Goal: Task Accomplishment & Management: Manage account settings

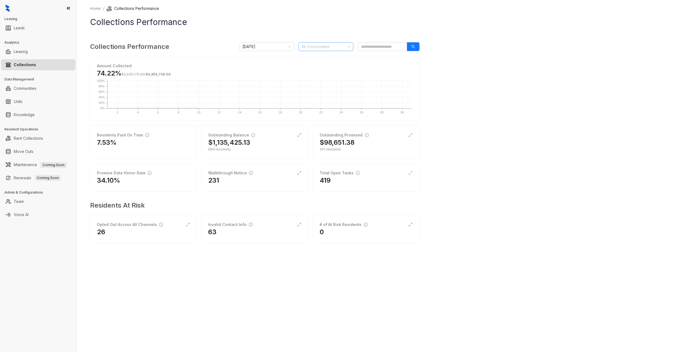
click at [313, 50] on div at bounding box center [323, 47] width 47 height 8
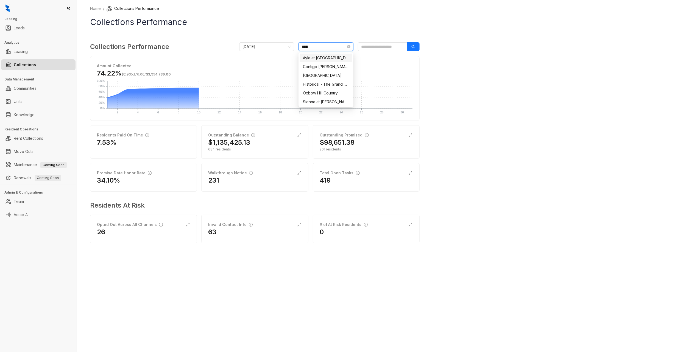
type input "******"
click at [314, 59] on div "[GEOGRAPHIC_DATA]" at bounding box center [326, 58] width 46 height 6
click at [513, 123] on div "Home / Collections Performance Collections Performance Collections Performance …" at bounding box center [388, 176] width 623 height 352
click at [617, 176] on div "Home / Collections Performance Collections Performance Collections Performance …" at bounding box center [388, 176] width 623 height 352
click at [412, 47] on icon "search" at bounding box center [414, 47] width 4 height 4
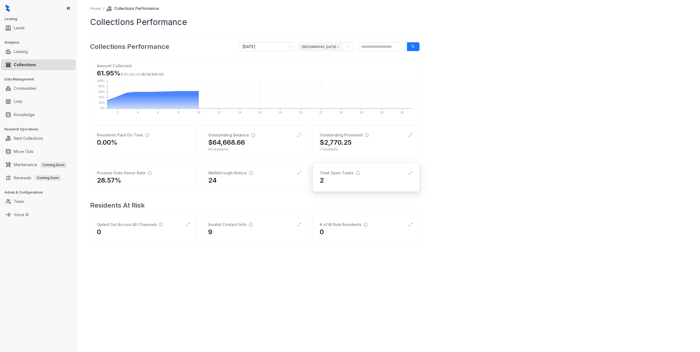
click at [343, 180] on div "2" at bounding box center [366, 180] width 93 height 9
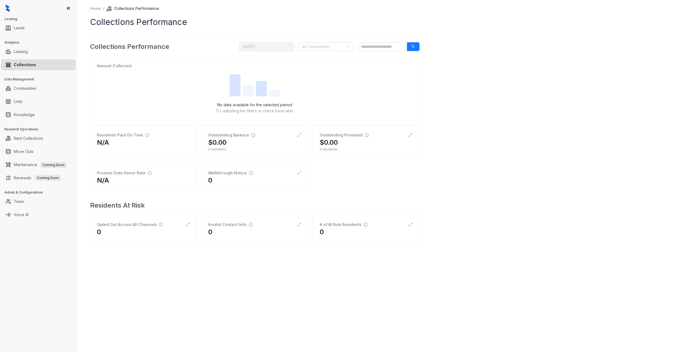
click at [317, 51] on div "Collections Performance [DATE] All Communities" at bounding box center [255, 47] width 330 height 10
click at [318, 48] on div at bounding box center [323, 47] width 47 height 8
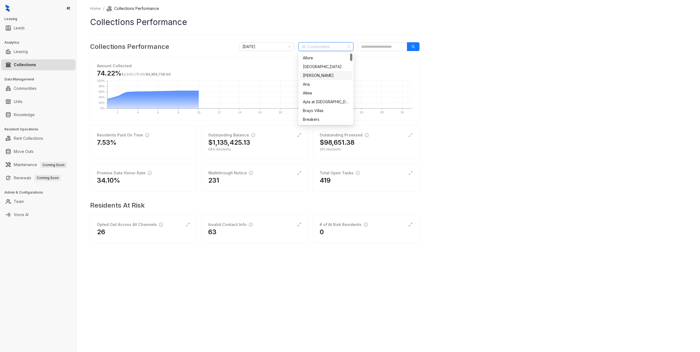
click at [564, 121] on div "Home / Collections Performance Collections Performance Collections Performance …" at bounding box center [388, 176] width 623 height 352
click at [337, 46] on div at bounding box center [323, 47] width 47 height 8
type input "****"
click at [323, 76] on div "[GEOGRAPHIC_DATA]" at bounding box center [326, 76] width 46 height 6
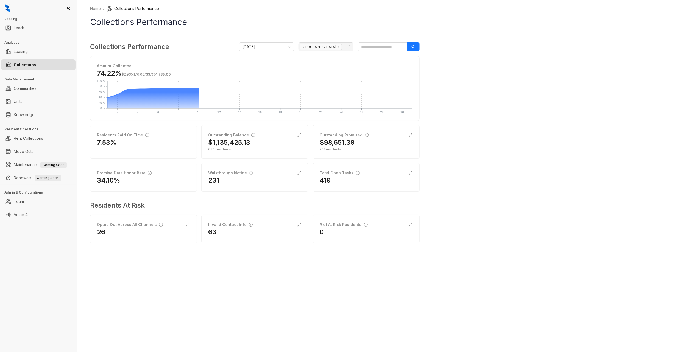
click at [591, 97] on div "Home / Collections Performance Collections Performance Collections Performance …" at bounding box center [388, 176] width 623 height 352
click at [252, 142] on div "$64,668.66" at bounding box center [254, 142] width 93 height 9
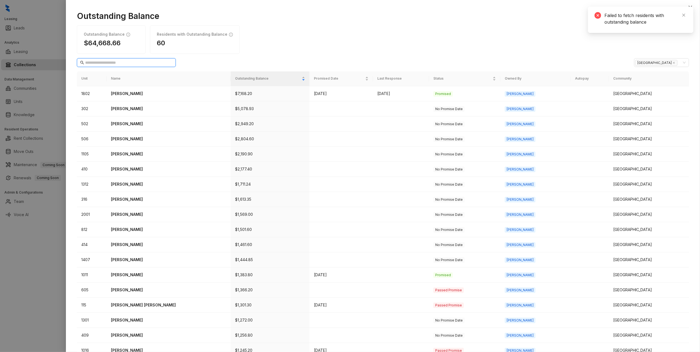
click at [145, 63] on input "text" at bounding box center [126, 63] width 83 height 6
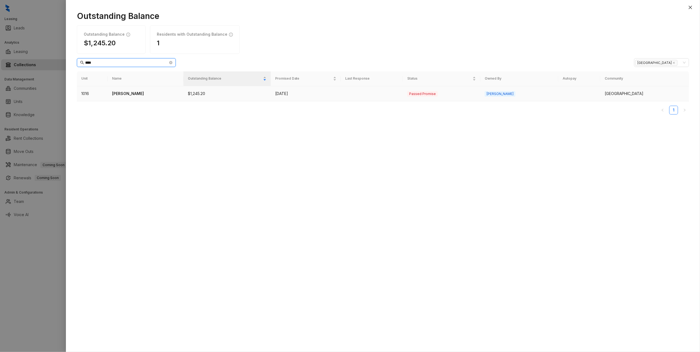
type input "****"
click at [129, 94] on p "[PERSON_NAME]" at bounding box center [145, 94] width 67 height 6
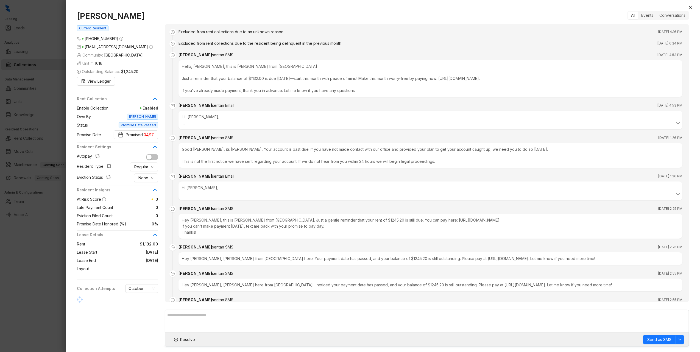
scroll to position [271, 0]
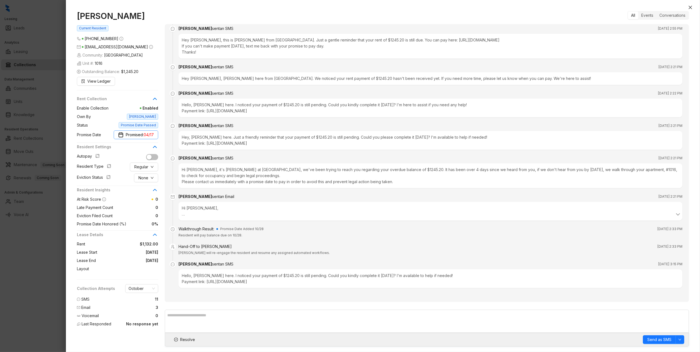
click at [143, 138] on span "Promised: 04/17" at bounding box center [140, 135] width 28 height 6
click at [126, 242] on div "Remove promise date" at bounding box center [116, 242] width 73 height 10
click at [143, 135] on span "Add Promise Date" at bounding box center [137, 135] width 33 height 6
type input "**********"
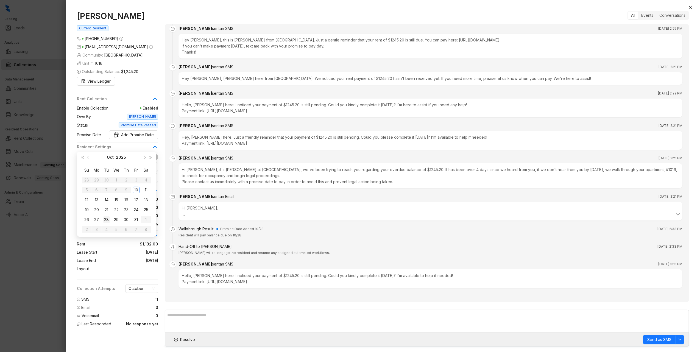
click at [105, 219] on div "28" at bounding box center [106, 219] width 7 height 7
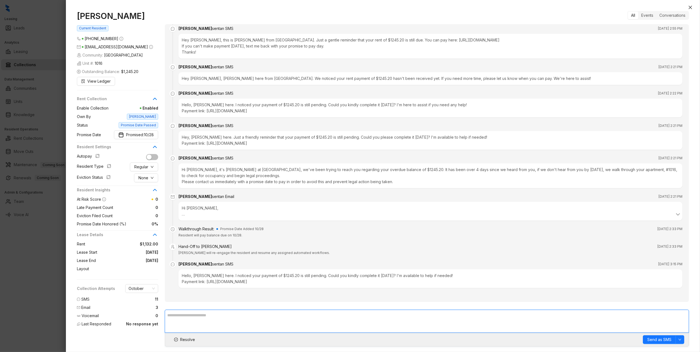
click at [349, 320] on textarea at bounding box center [427, 321] width 524 height 23
type textarea "**********"
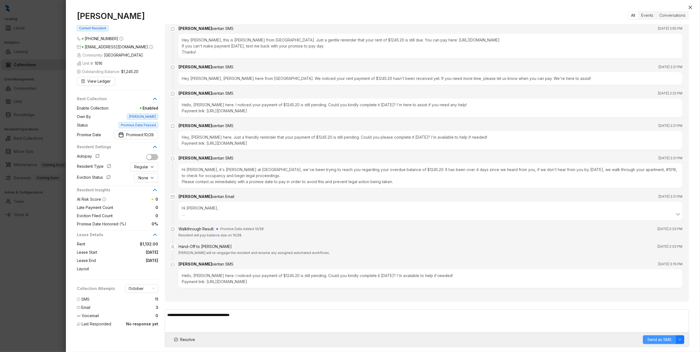
click at [654, 341] on span "Send as SMS" at bounding box center [660, 340] width 24 height 6
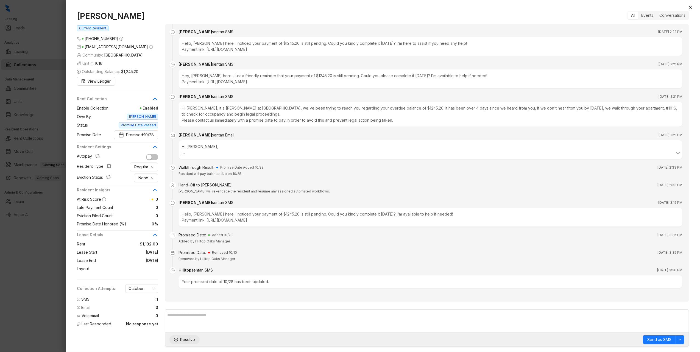
click at [180, 341] on span "Resolve" at bounding box center [187, 340] width 15 height 6
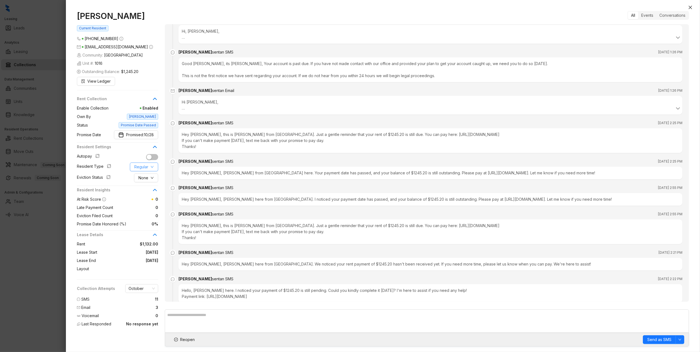
scroll to position [76, 0]
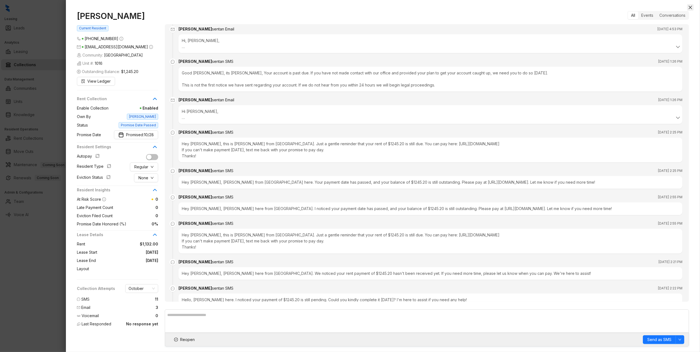
click at [690, 8] on icon "close" at bounding box center [690, 7] width 3 height 3
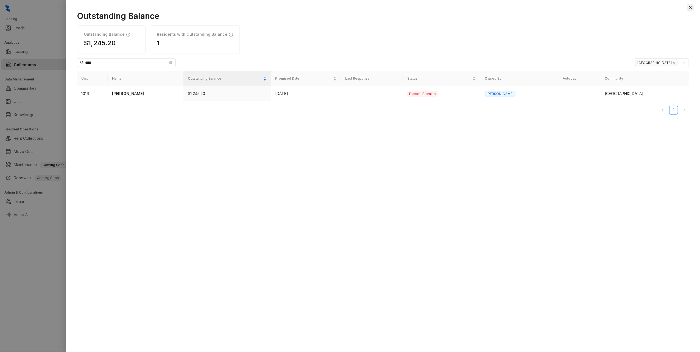
click at [688, 5] on button "Close" at bounding box center [690, 7] width 7 height 7
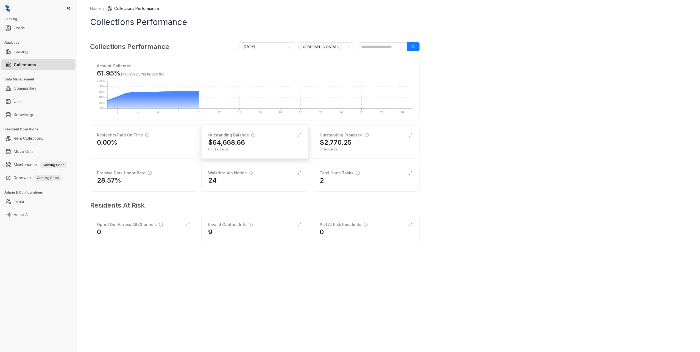
click at [267, 148] on div "60 residents" at bounding box center [254, 149] width 93 height 5
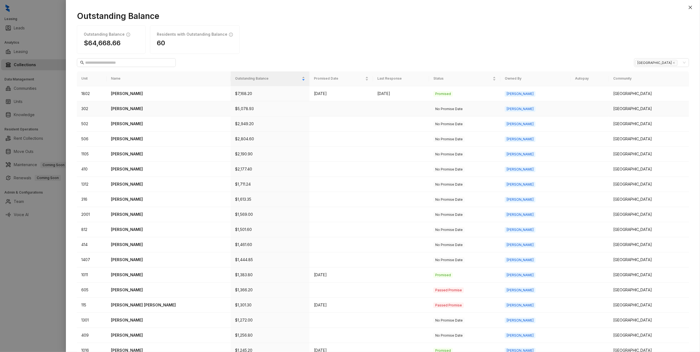
click at [125, 110] on p "[PERSON_NAME]" at bounding box center [168, 109] width 115 height 6
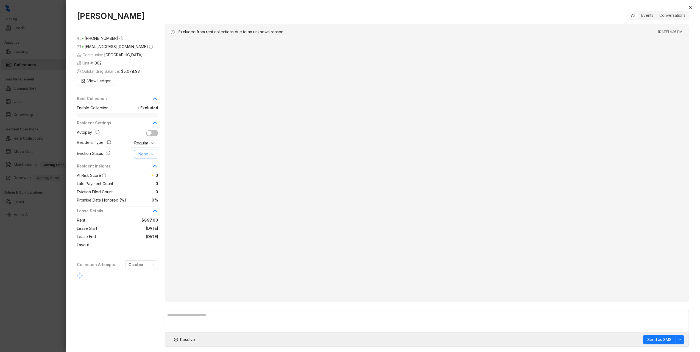
click at [149, 155] on button "None" at bounding box center [146, 154] width 24 height 9
click at [147, 182] on span "Filed" at bounding box center [145, 183] width 15 height 6
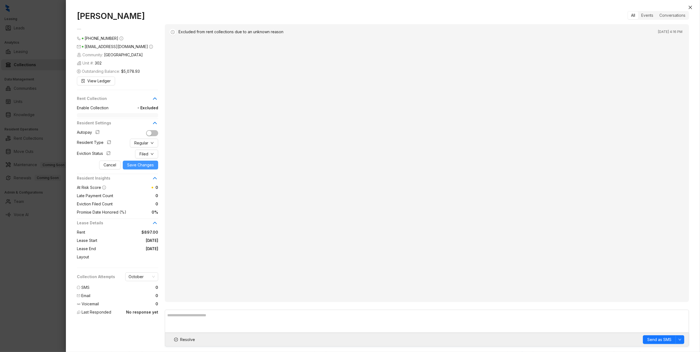
click at [138, 167] on span "Save Changes" at bounding box center [140, 165] width 27 height 6
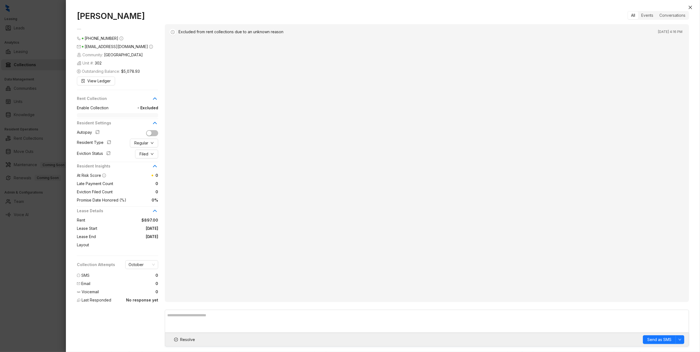
click at [695, 8] on div "[PERSON_NAME] [PHONE_NUMBER] [EMAIL_ADDRESS][DOMAIN_NAME] Community: [GEOGRAPHI…" at bounding box center [383, 178] width 634 height 347
click at [688, 8] on icon "close" at bounding box center [690, 7] width 4 height 4
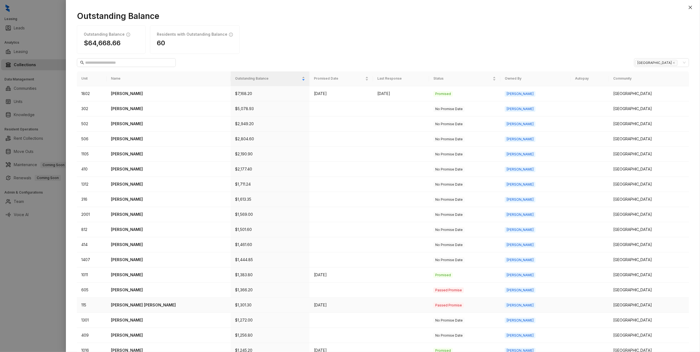
click at [143, 304] on p "[PERSON_NAME] [PERSON_NAME]" at bounding box center [168, 305] width 115 height 6
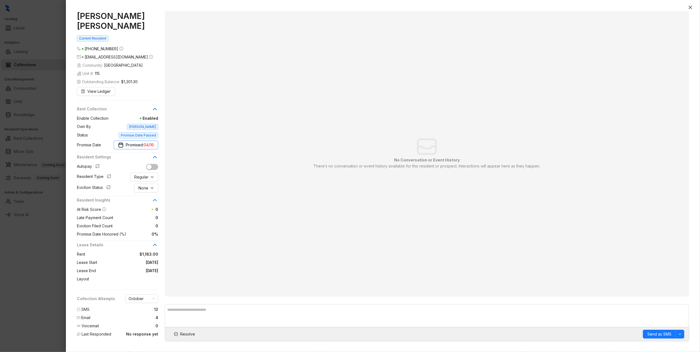
click at [122, 147] on img "button" at bounding box center [120, 144] width 5 height 5
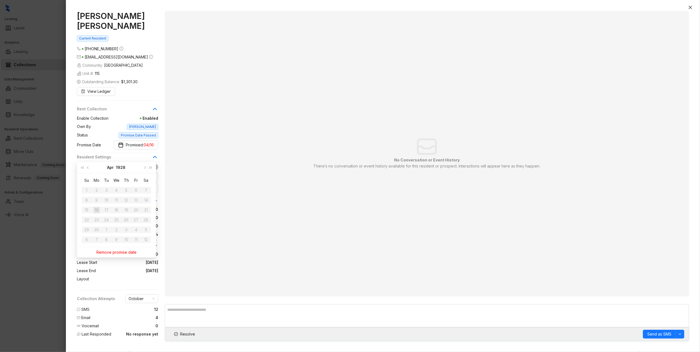
click at [120, 253] on div "Remove promise date" at bounding box center [116, 252] width 73 height 10
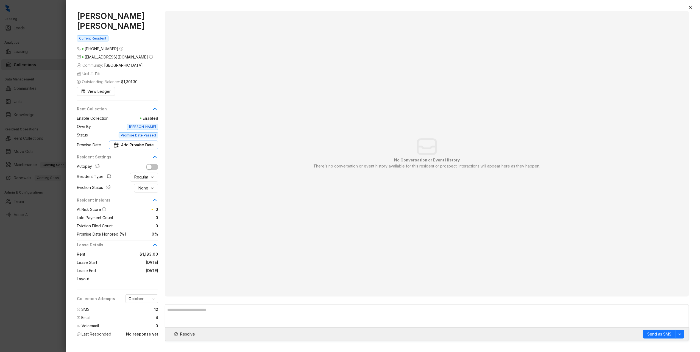
click at [148, 146] on span "Add Promise Date" at bounding box center [137, 145] width 33 height 6
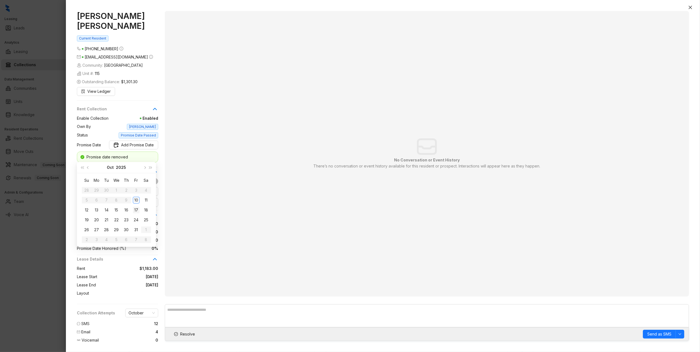
type input "**********"
click at [135, 208] on div "17" at bounding box center [136, 210] width 7 height 7
click at [187, 334] on span "Resolve" at bounding box center [187, 334] width 15 height 6
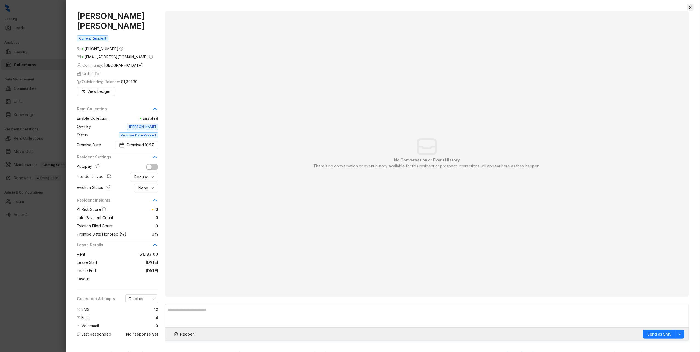
click at [690, 6] on icon "close" at bounding box center [690, 7] width 4 height 4
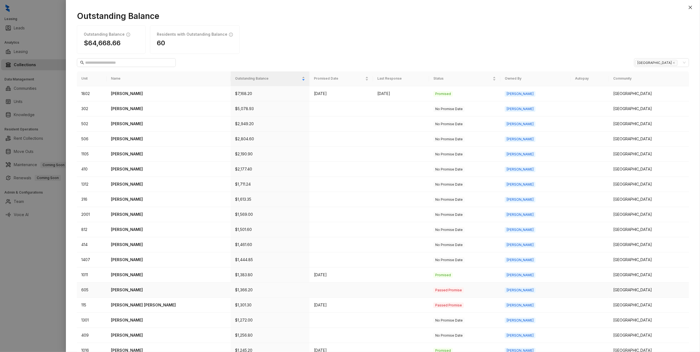
click at [134, 291] on p "[PERSON_NAME]" at bounding box center [168, 290] width 115 height 6
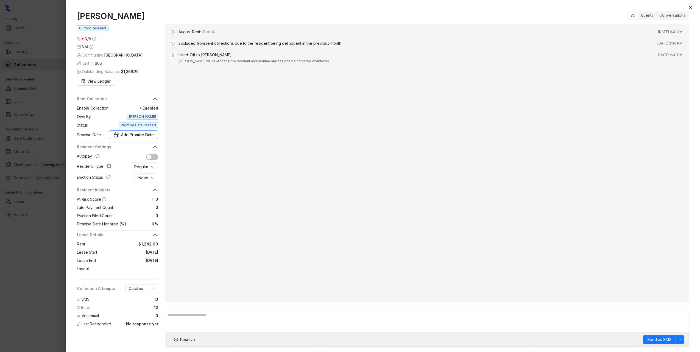
click at [147, 134] on span "Add Promise Date" at bounding box center [137, 135] width 33 height 6
type input "**********"
click at [136, 200] on div "17" at bounding box center [136, 200] width 7 height 7
click at [184, 338] on span "Resolve" at bounding box center [187, 340] width 15 height 6
click at [691, 8] on icon "close" at bounding box center [690, 7] width 3 height 3
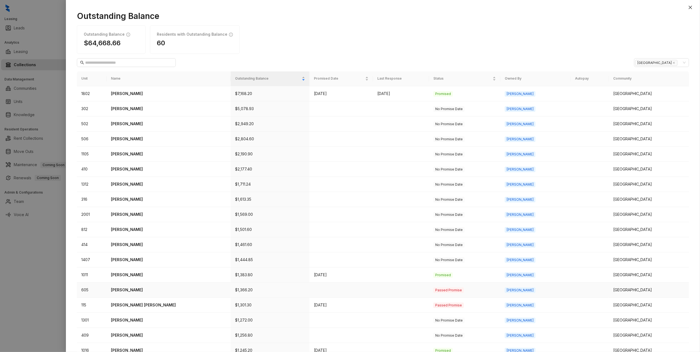
click at [137, 293] on p "[PERSON_NAME]" at bounding box center [168, 290] width 115 height 6
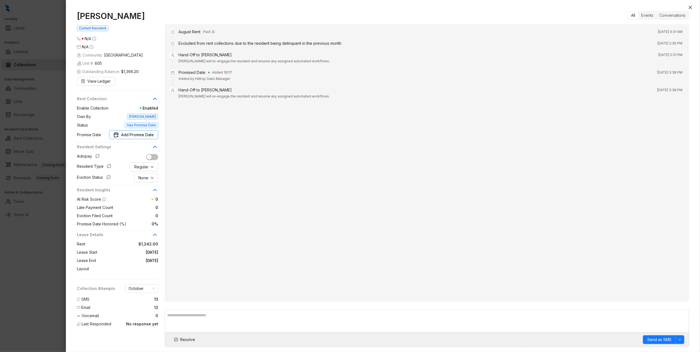
click at [142, 138] on span "Add Promise Date" at bounding box center [137, 135] width 33 height 6
type input "**********"
click at [138, 201] on div "17" at bounding box center [136, 200] width 7 height 7
click at [191, 343] on button "Resolve" at bounding box center [185, 339] width 30 height 9
click at [690, 5] on icon "close" at bounding box center [690, 7] width 4 height 4
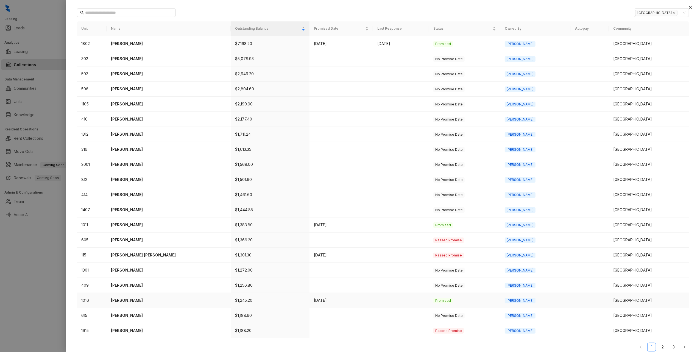
scroll to position [57, 0]
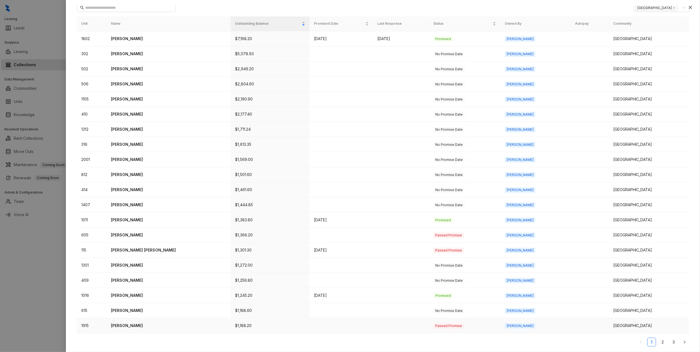
click at [123, 326] on p "[PERSON_NAME]" at bounding box center [168, 326] width 115 height 6
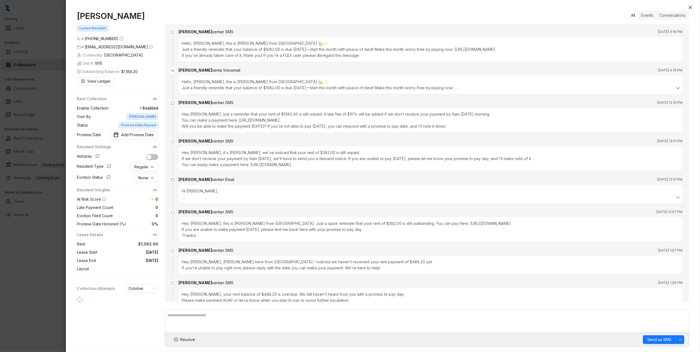
scroll to position [1568, 0]
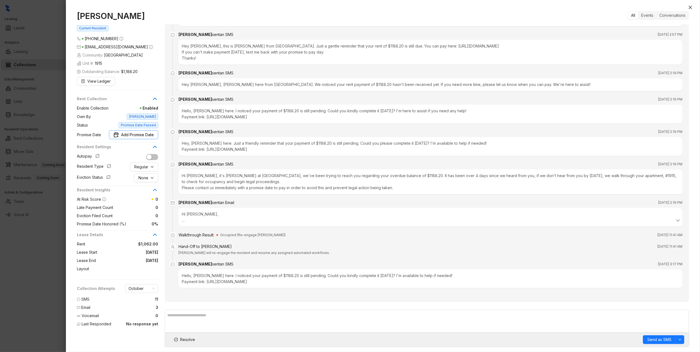
click at [122, 136] on span "Add Promise Date" at bounding box center [137, 135] width 33 height 6
type input "**********"
click at [115, 201] on div "15" at bounding box center [116, 200] width 7 height 7
drag, startPoint x: 689, startPoint y: 8, endPoint x: 684, endPoint y: 21, distance: 13.9
click at [693, 59] on div "[PERSON_NAME] Current Resident [PHONE_NUMBER] [EMAIL_ADDRESS][DOMAIN_NAME] Comm…" at bounding box center [383, 176] width 634 height 352
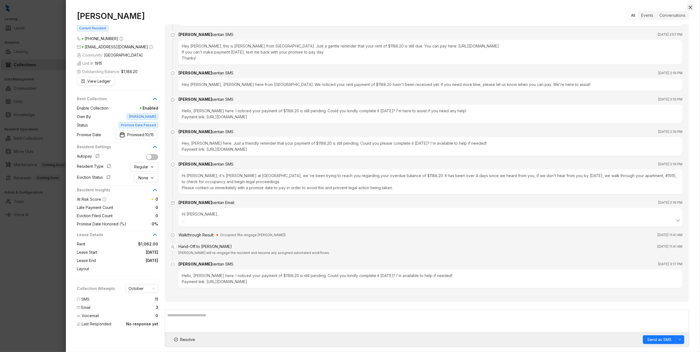
click at [691, 8] on icon "close" at bounding box center [690, 7] width 3 height 3
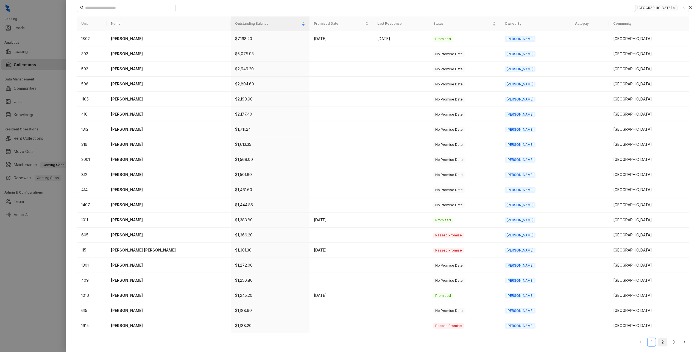
click at [659, 345] on link "2" at bounding box center [663, 342] width 8 height 8
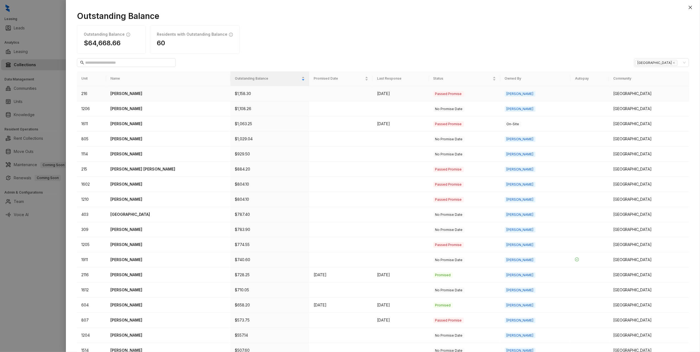
click at [135, 95] on p "[PERSON_NAME]" at bounding box center [168, 94] width 116 height 6
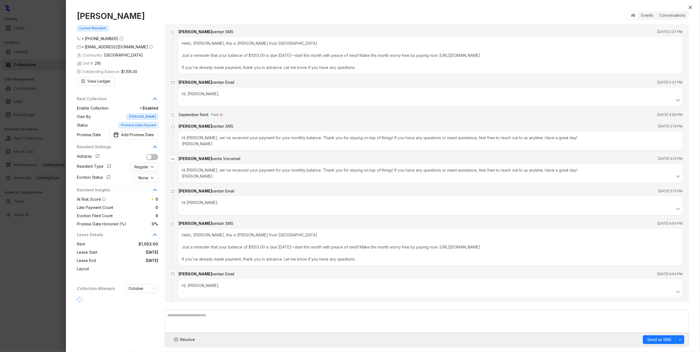
scroll to position [419, 0]
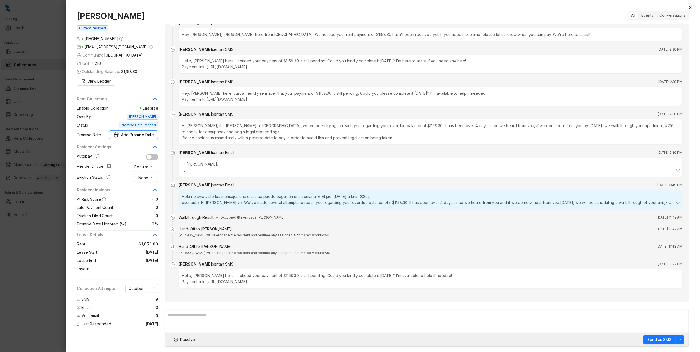
click at [143, 135] on span "Add Promise Date" at bounding box center [137, 135] width 33 height 6
type input "**********"
click at [137, 193] on div "10" at bounding box center [136, 190] width 7 height 7
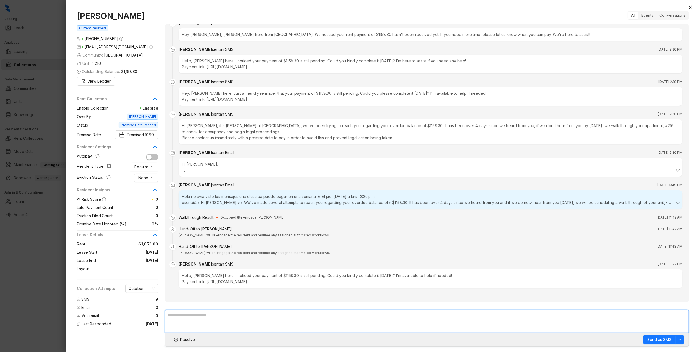
click at [307, 321] on textarea at bounding box center [427, 321] width 524 height 23
type textarea "**********"
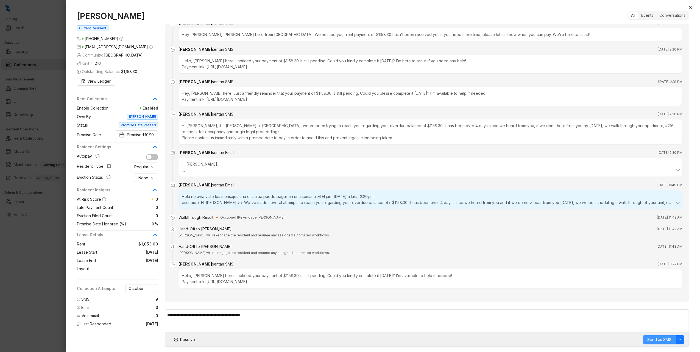
click at [653, 339] on span "Send as SMS" at bounding box center [660, 340] width 24 height 6
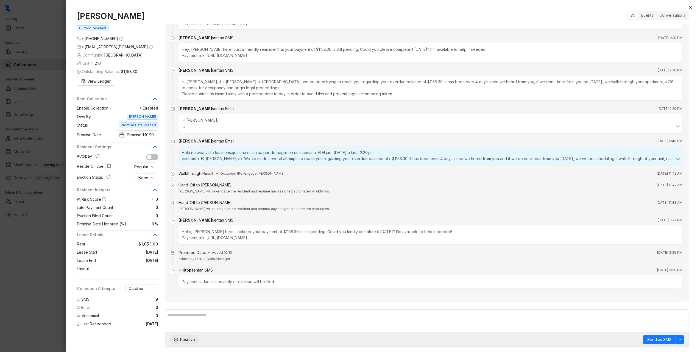
click at [190, 341] on span "Resolve" at bounding box center [187, 340] width 15 height 6
click at [691, 8] on icon "close" at bounding box center [690, 7] width 3 height 3
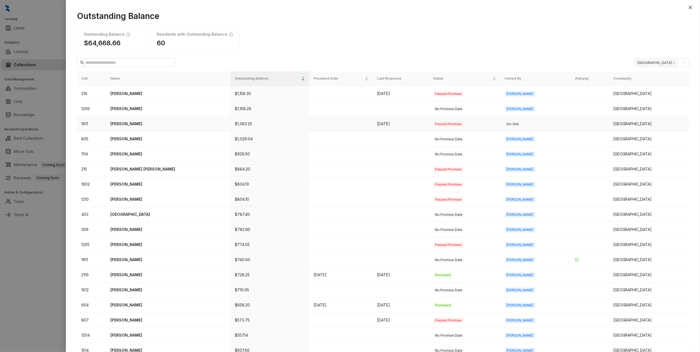
click at [142, 126] on p "[PERSON_NAME]" at bounding box center [168, 124] width 116 height 6
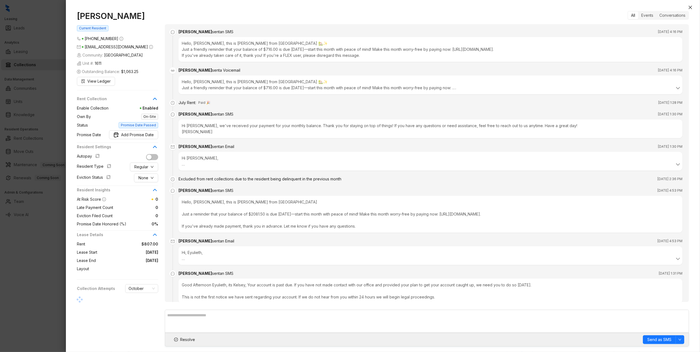
scroll to position [554, 0]
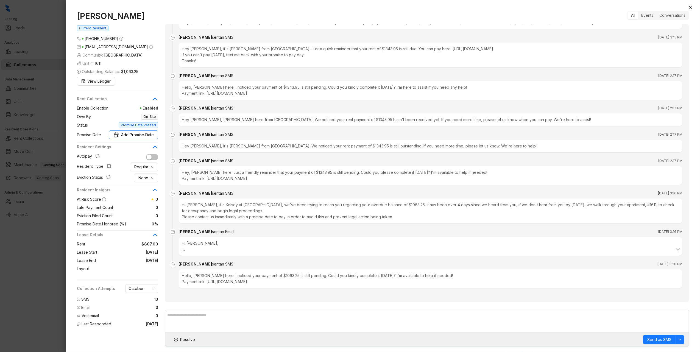
click at [137, 138] on span "Add Promise Date" at bounding box center [137, 135] width 33 height 6
type input "**********"
click at [137, 219] on div "24" at bounding box center [136, 220] width 7 height 7
click at [192, 340] on span "Resolve" at bounding box center [187, 340] width 15 height 6
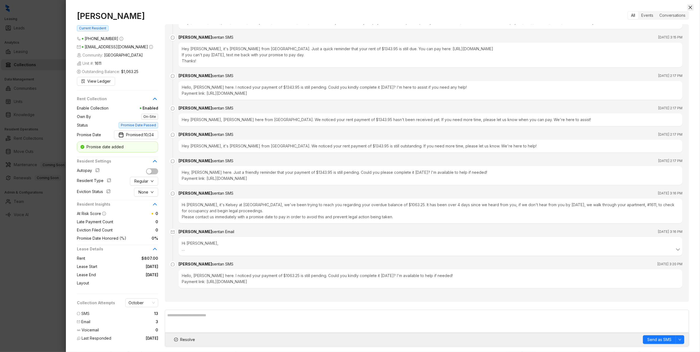
click at [691, 6] on icon "close" at bounding box center [690, 7] width 4 height 4
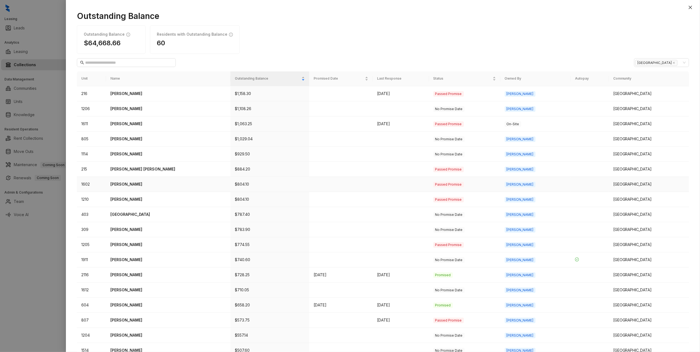
click at [131, 186] on p "[PERSON_NAME]" at bounding box center [168, 184] width 116 height 6
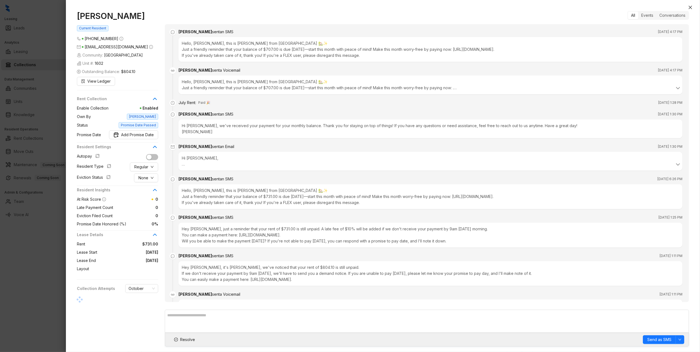
scroll to position [1309, 0]
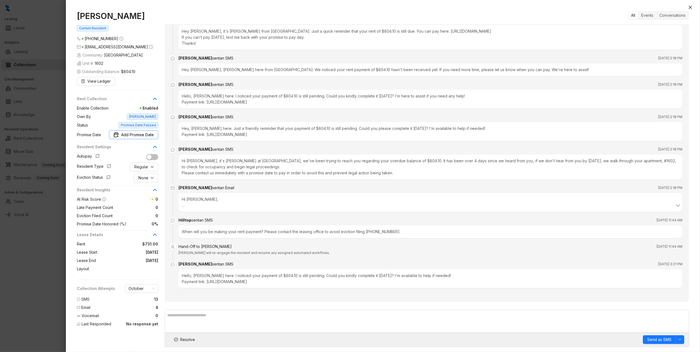
click at [145, 134] on span "Add Promise Date" at bounding box center [137, 135] width 33 height 6
type input "**********"
click at [137, 189] on div "10" at bounding box center [136, 190] width 7 height 7
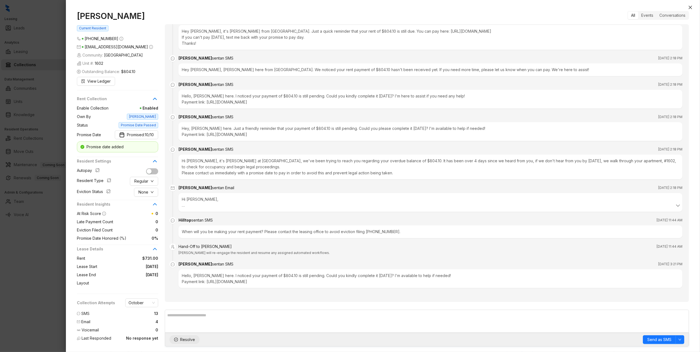
click at [183, 338] on span "Resolve" at bounding box center [187, 340] width 15 height 6
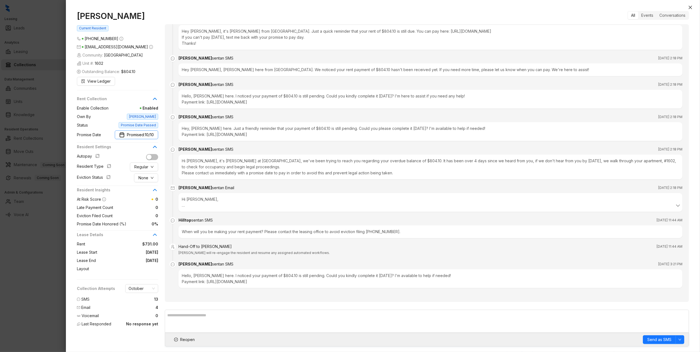
click at [145, 135] on span "10/10" at bounding box center [149, 135] width 9 height 6
type input "**********"
click at [148, 190] on div "11" at bounding box center [146, 190] width 7 height 7
click at [150, 134] on span "10/11" at bounding box center [150, 135] width 8 height 6
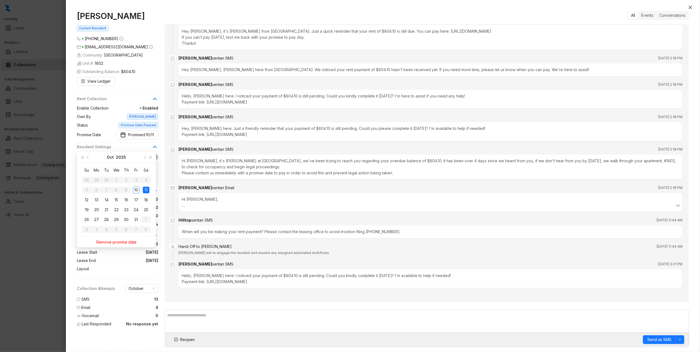
type input "**********"
click at [148, 189] on div "11" at bounding box center [146, 190] width 7 height 7
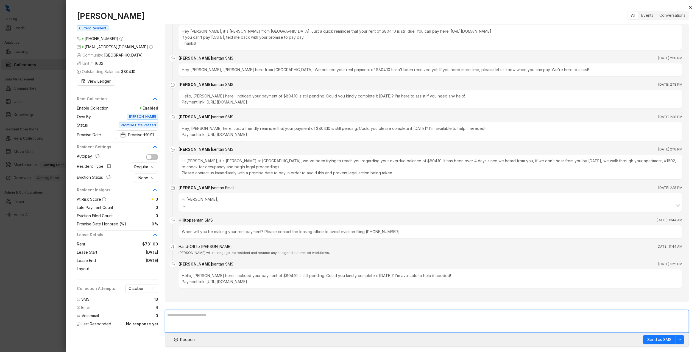
click at [191, 317] on textarea at bounding box center [427, 321] width 524 height 23
type textarea "**********"
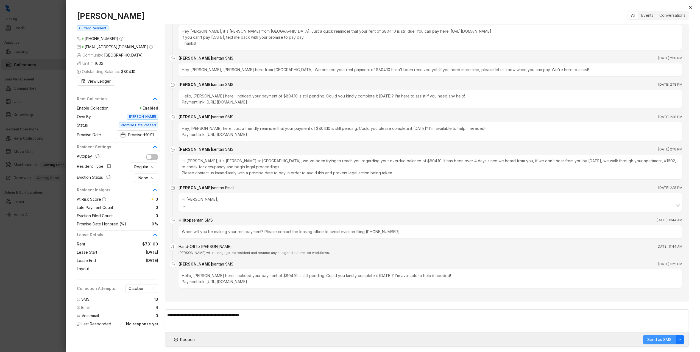
click at [661, 340] on span "Send as SMS" at bounding box center [660, 340] width 24 height 6
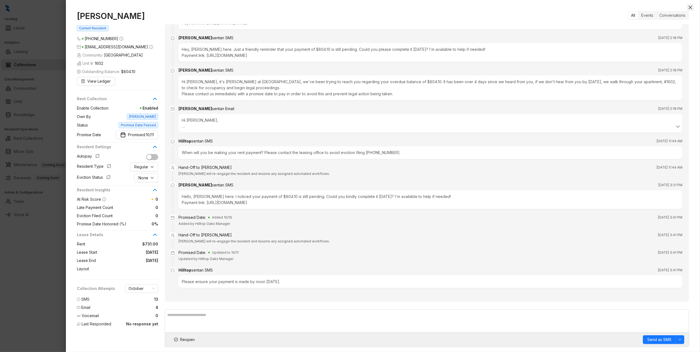
click at [691, 9] on icon "close" at bounding box center [690, 7] width 4 height 4
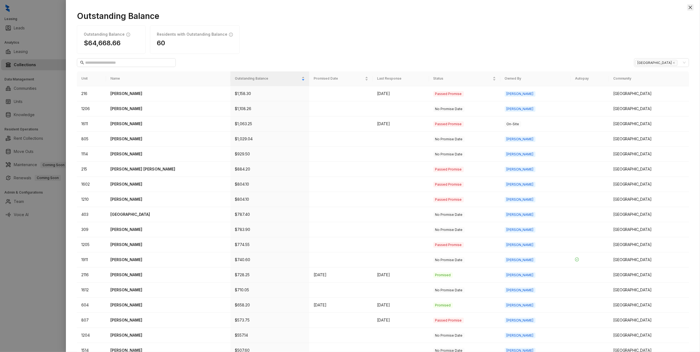
click at [688, 7] on button "Close" at bounding box center [690, 7] width 7 height 7
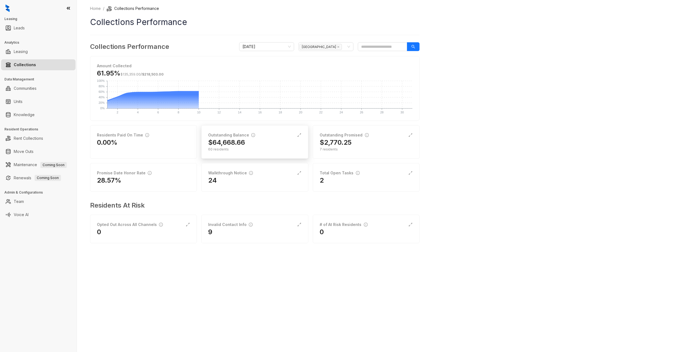
click at [268, 143] on div "$64,668.66" at bounding box center [254, 142] width 93 height 9
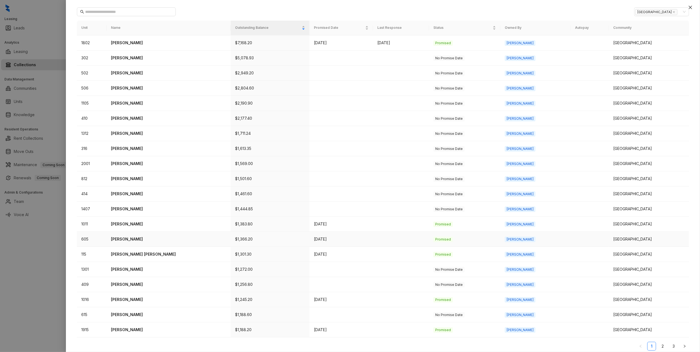
scroll to position [57, 0]
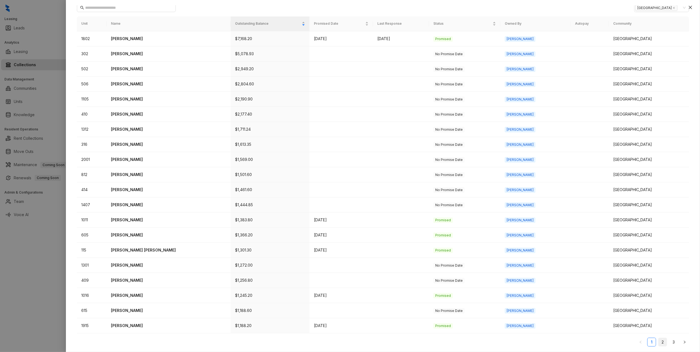
click at [659, 343] on link "2" at bounding box center [663, 342] width 8 height 8
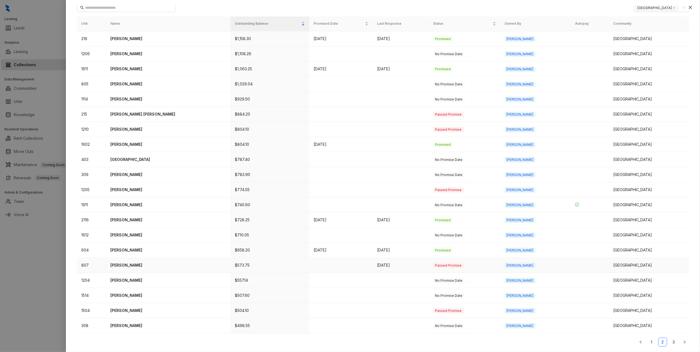
click at [143, 266] on p "[PERSON_NAME]" at bounding box center [168, 265] width 116 height 6
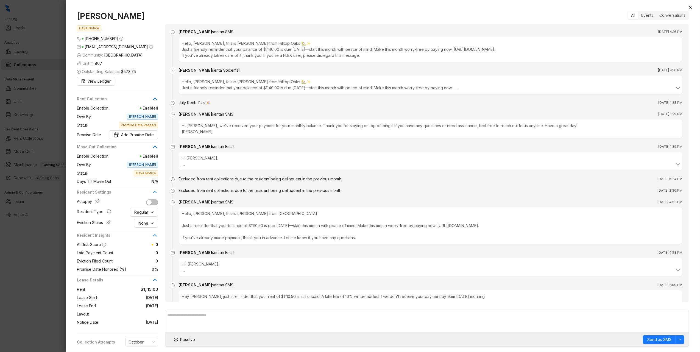
scroll to position [590, 0]
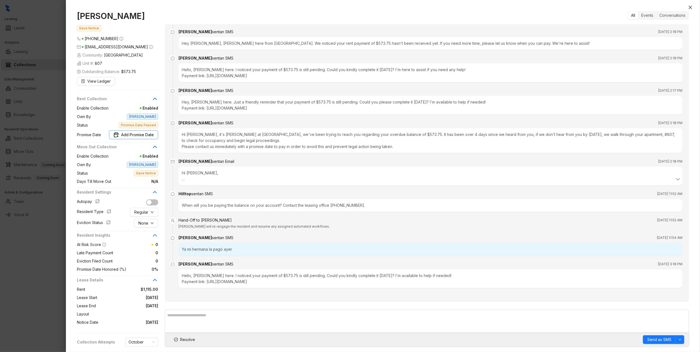
click at [142, 138] on span "Add Promise Date" at bounding box center [137, 135] width 33 height 6
type input "**********"
click at [146, 200] on div "11" at bounding box center [146, 200] width 7 height 7
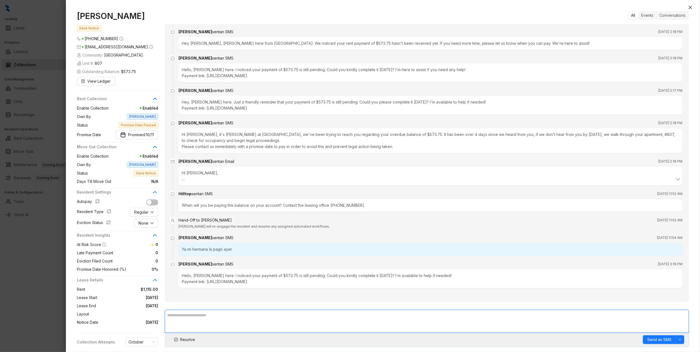
click at [206, 319] on textarea at bounding box center [427, 321] width 524 height 23
type textarea "**********"
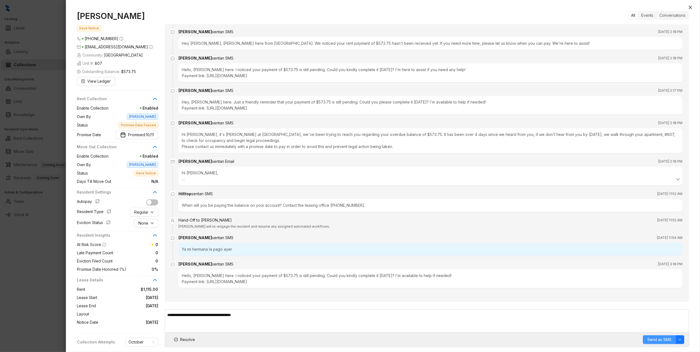
click at [654, 339] on span "Send as SMS" at bounding box center [660, 340] width 24 height 6
click at [182, 341] on span "Resolve" at bounding box center [187, 340] width 15 height 6
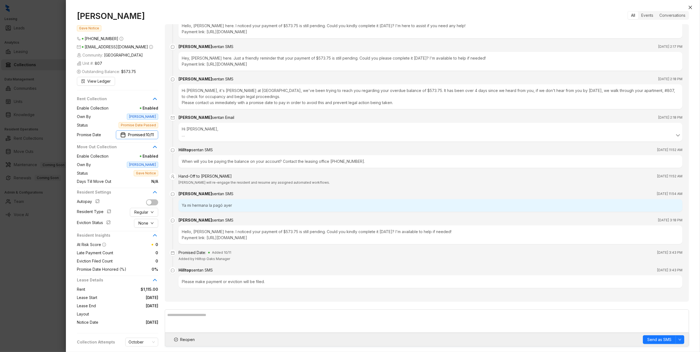
click at [144, 138] on span "Promised: 10/11" at bounding box center [141, 135] width 26 height 6
click at [148, 202] on div "11" at bounding box center [146, 200] width 7 height 7
click at [691, 10] on button "Close" at bounding box center [690, 7] width 7 height 7
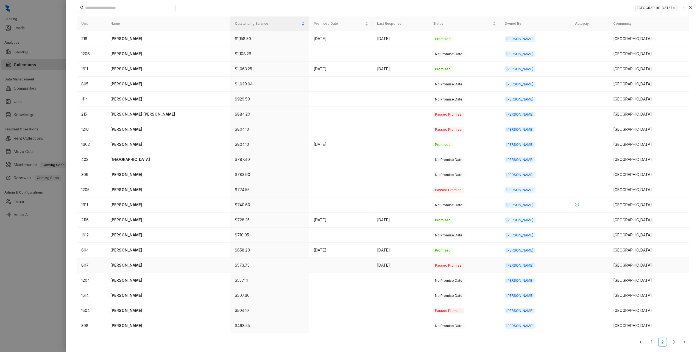
click at [127, 265] on p "[PERSON_NAME]" at bounding box center [168, 265] width 116 height 6
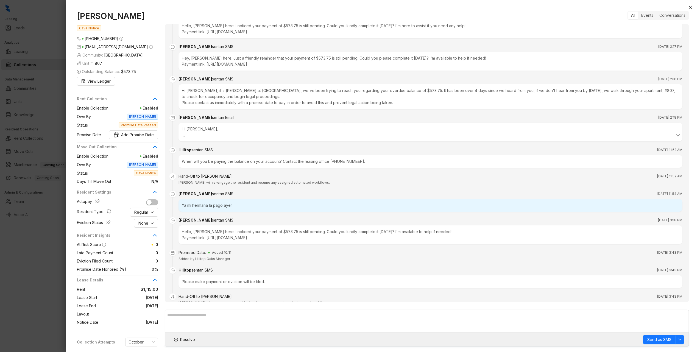
scroll to position [652, 0]
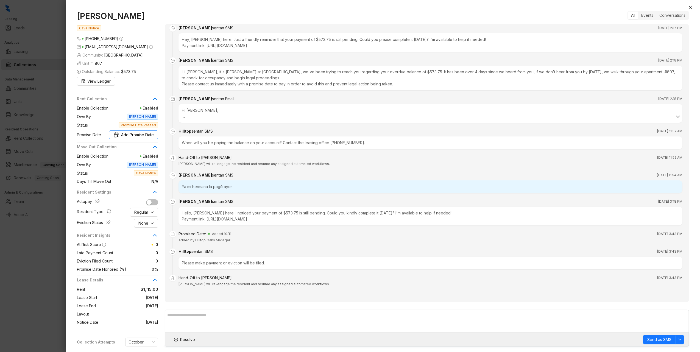
click at [137, 138] on span "Add Promise Date" at bounding box center [137, 135] width 33 height 6
type input "**********"
click at [147, 200] on div "11" at bounding box center [146, 200] width 7 height 7
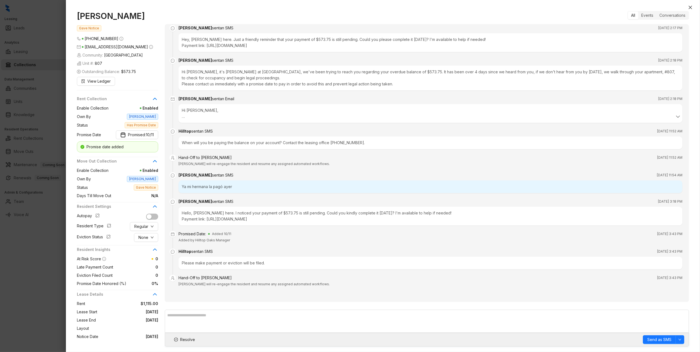
click at [691, 11] on div "[PERSON_NAME] Gave Notice [PHONE_NUMBER] [EMAIL_ADDRESS][DOMAIN_NAME] Community…" at bounding box center [383, 178] width 634 height 347
click at [691, 8] on icon "close" at bounding box center [690, 7] width 4 height 4
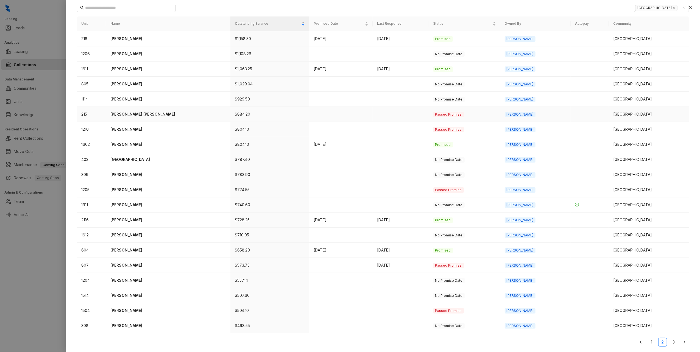
click at [128, 114] on p "[PERSON_NAME] [PERSON_NAME]" at bounding box center [168, 114] width 116 height 6
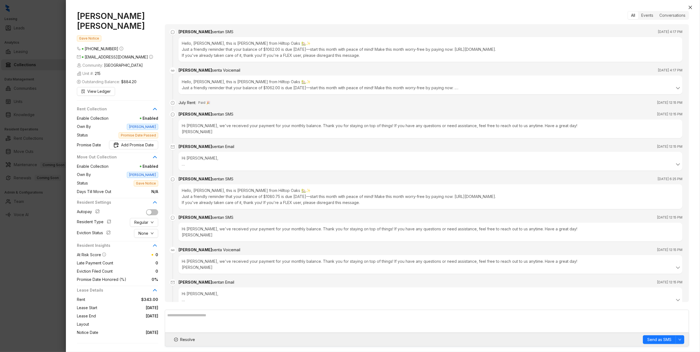
scroll to position [631, 0]
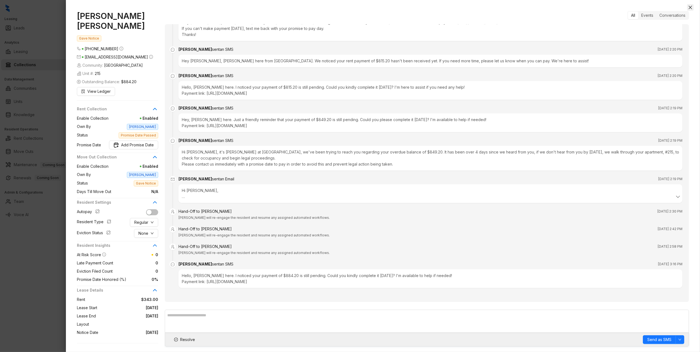
click at [690, 8] on icon "close" at bounding box center [690, 7] width 4 height 4
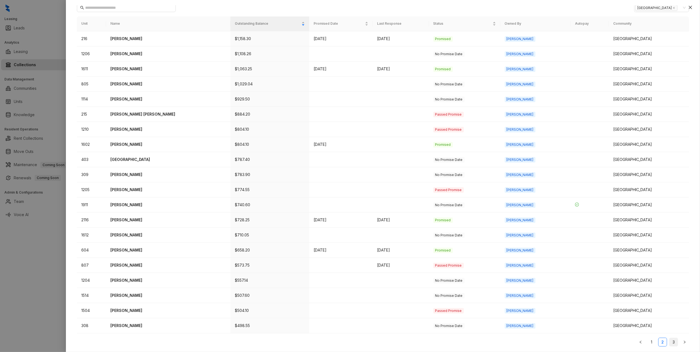
click at [670, 344] on link "3" at bounding box center [674, 342] width 8 height 8
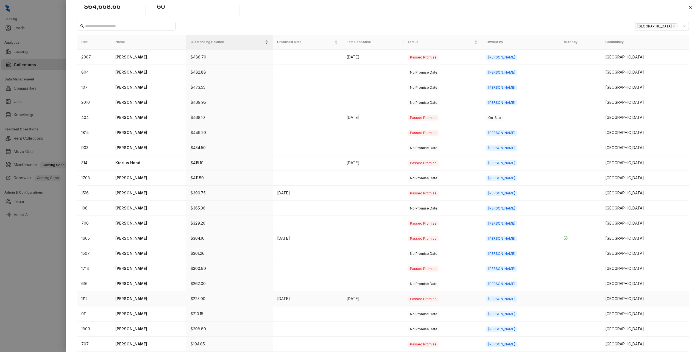
scroll to position [57, 0]
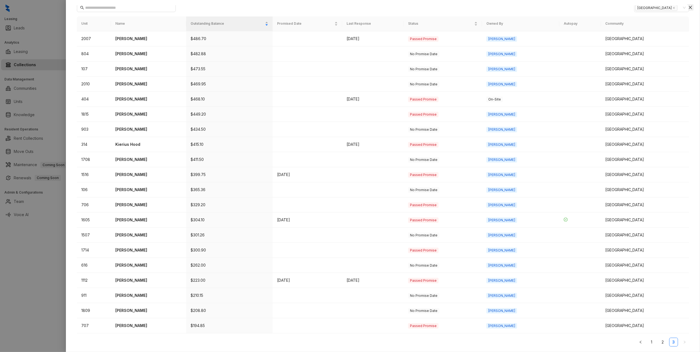
click at [690, 7] on icon "close" at bounding box center [690, 7] width 3 height 3
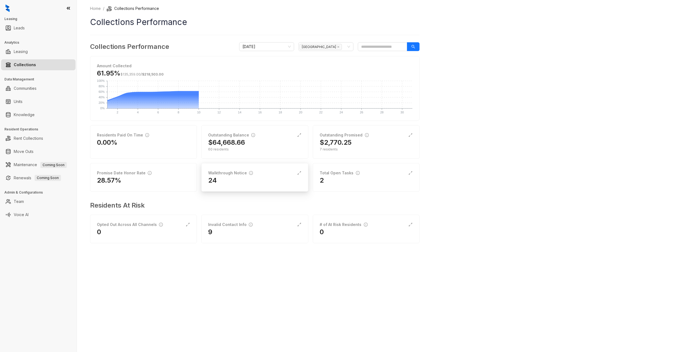
click at [236, 180] on div "24" at bounding box center [254, 180] width 93 height 9
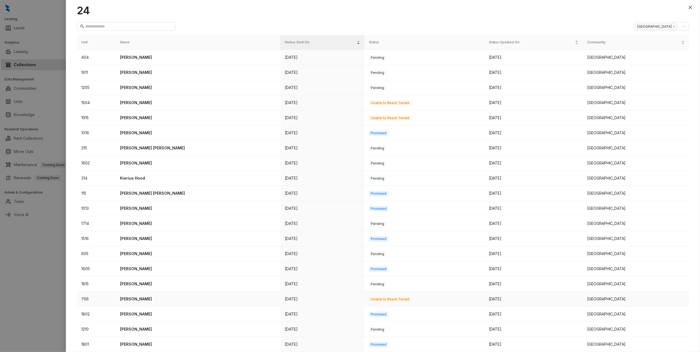
scroll to position [42, 0]
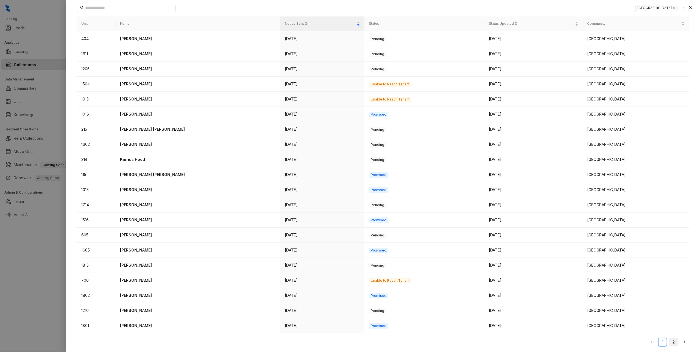
click at [670, 343] on link "2" at bounding box center [674, 342] width 8 height 8
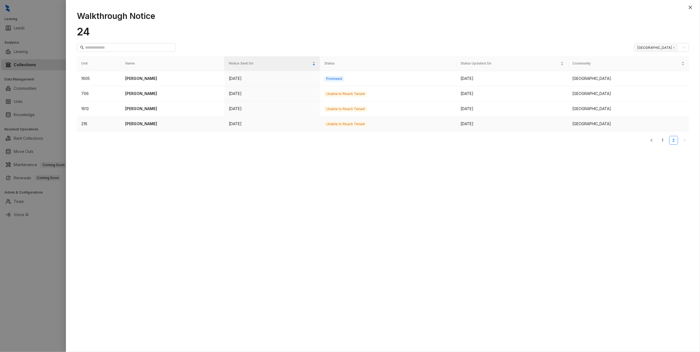
click at [141, 123] on p "[PERSON_NAME]" at bounding box center [172, 124] width 95 height 6
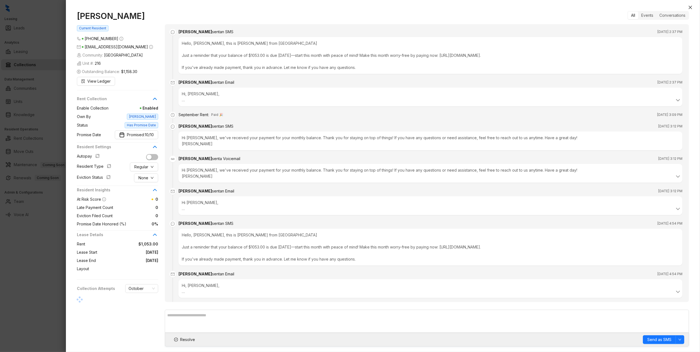
scroll to position [482, 0]
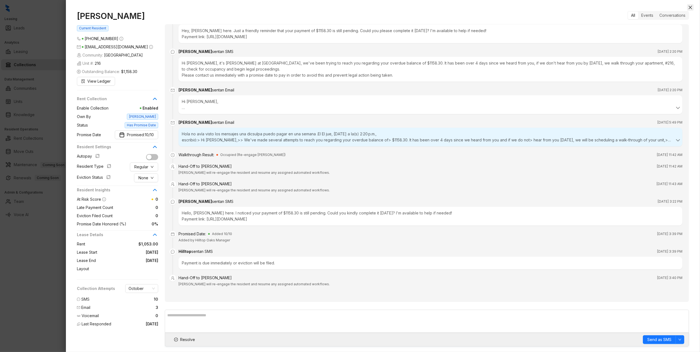
click at [689, 6] on icon "close" at bounding box center [690, 7] width 3 height 3
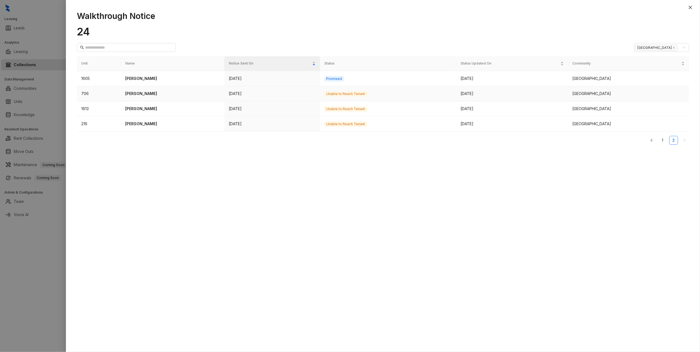
click at [140, 93] on p "[PERSON_NAME]" at bounding box center [172, 94] width 95 height 6
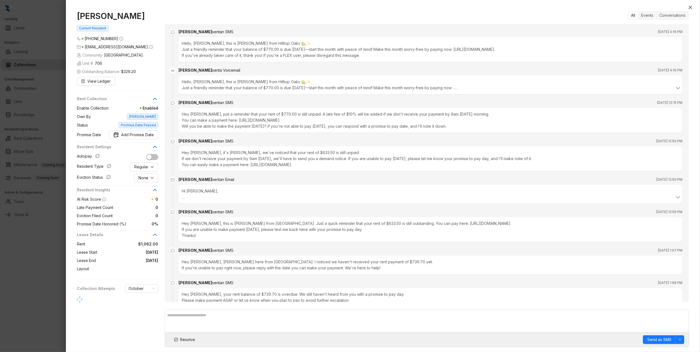
scroll to position [1077, 0]
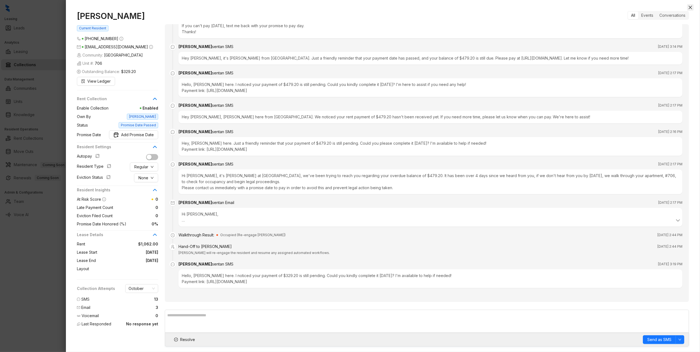
click at [690, 7] on icon "close" at bounding box center [690, 7] width 3 height 3
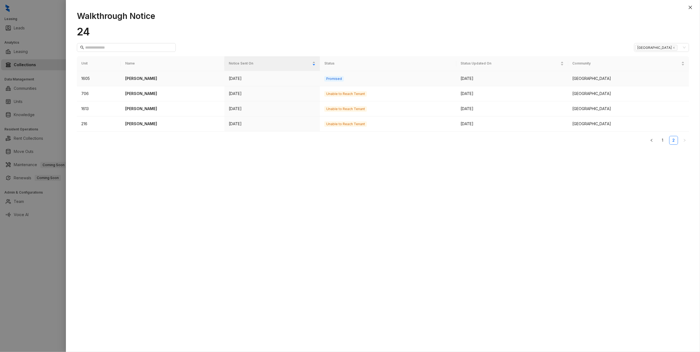
click at [139, 76] on p "[PERSON_NAME]" at bounding box center [172, 79] width 95 height 6
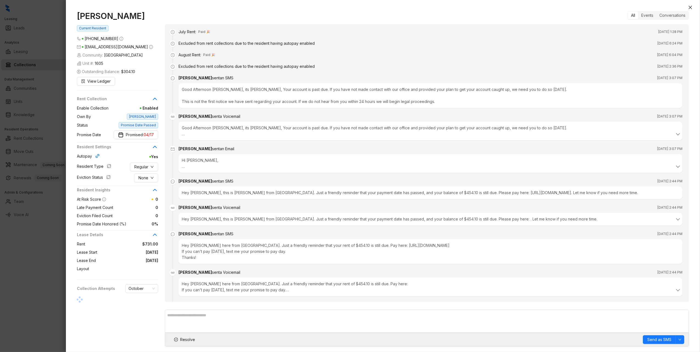
scroll to position [1499, 0]
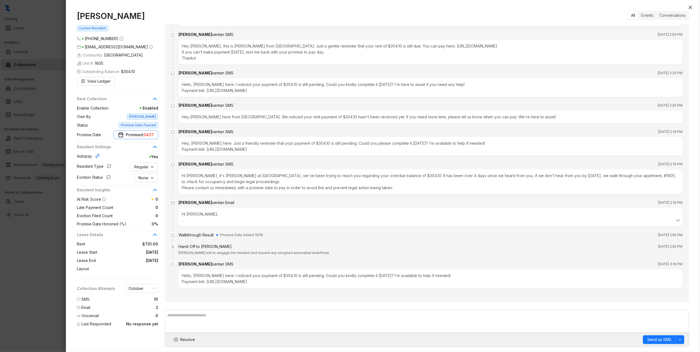
click at [132, 138] on span "Promised: 04/17" at bounding box center [140, 135] width 28 height 6
click at [143, 128] on span "Promise Date Passed" at bounding box center [139, 125] width 40 height 6
click at [149, 138] on span "04/17" at bounding box center [149, 135] width 10 height 6
click at [120, 169] on button "1922" at bounding box center [120, 167] width 9 height 11
click at [126, 252] on div "Remove promise date" at bounding box center [116, 251] width 73 height 10
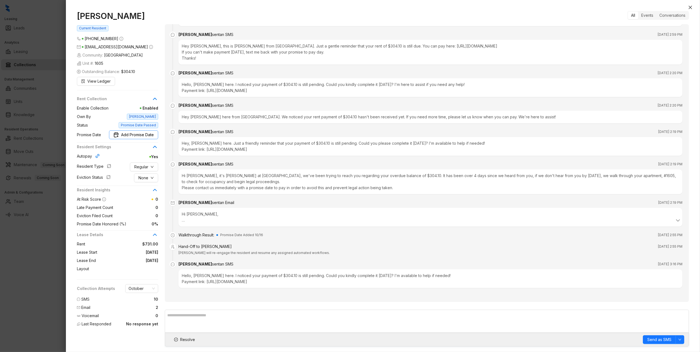
click at [135, 139] on button "Add Promise Date" at bounding box center [133, 134] width 49 height 9
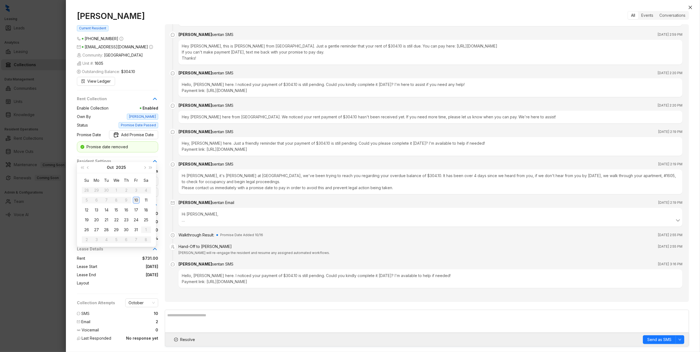
type input "**********"
click at [136, 201] on div "10" at bounding box center [136, 200] width 7 height 7
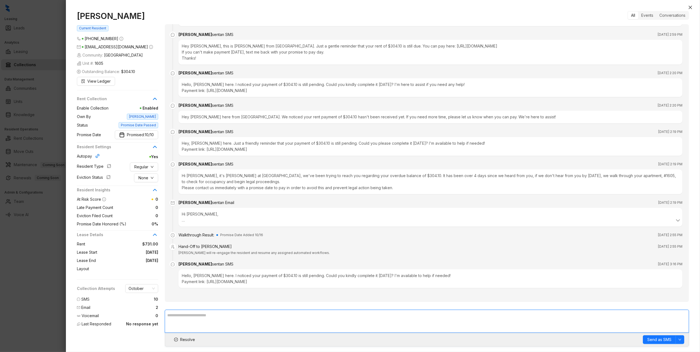
click at [468, 322] on textarea at bounding box center [427, 321] width 524 height 23
type textarea "**********"
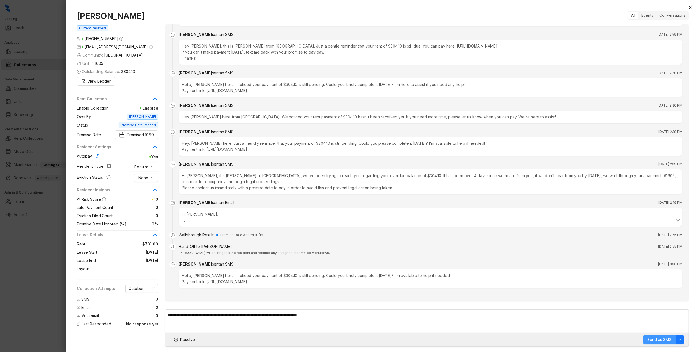
click at [663, 340] on span "Send as SMS" at bounding box center [660, 340] width 24 height 6
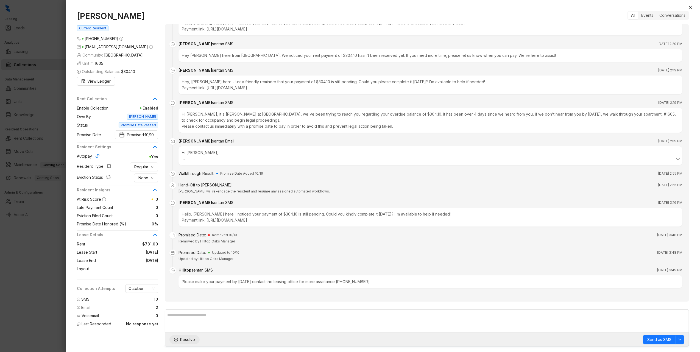
click at [189, 339] on span "Resolve" at bounding box center [187, 340] width 15 height 6
click at [694, 9] on div "[PERSON_NAME] Current Resident [PHONE_NUMBER] [EMAIL_ADDRESS][DOMAIN_NAME] Comm…" at bounding box center [383, 178] width 634 height 347
click at [691, 7] on icon "close" at bounding box center [690, 7] width 4 height 4
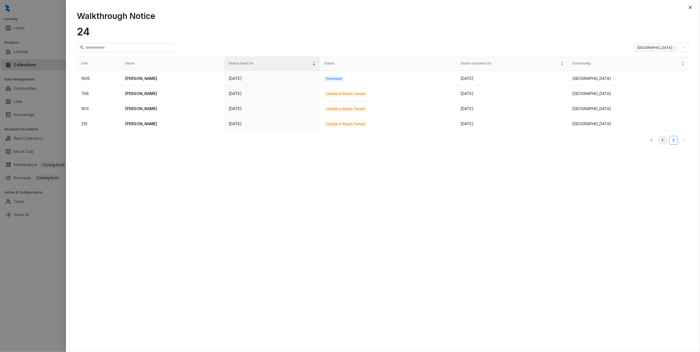
click at [665, 142] on link "1" at bounding box center [663, 140] width 8 height 8
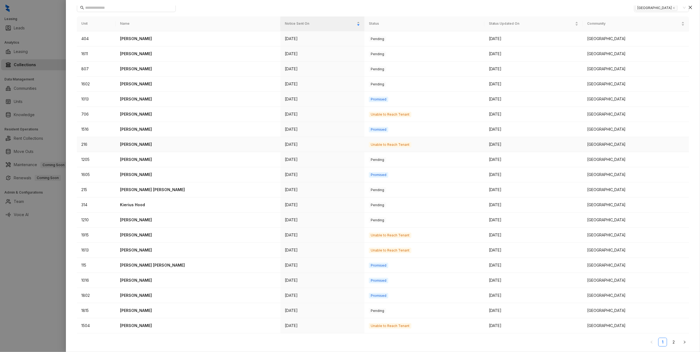
scroll to position [42, 0]
click at [670, 343] on link "2" at bounding box center [674, 342] width 8 height 8
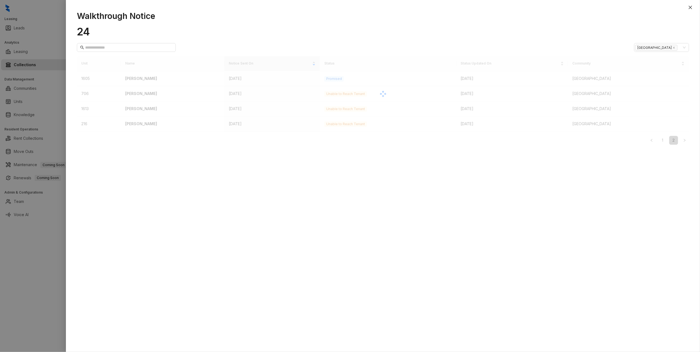
scroll to position [0, 0]
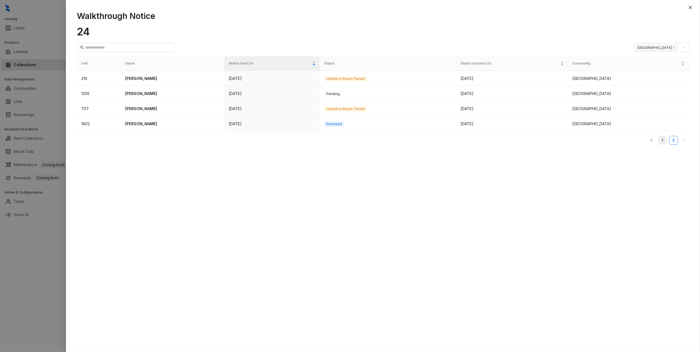
click at [664, 142] on link "1" at bounding box center [663, 140] width 8 height 8
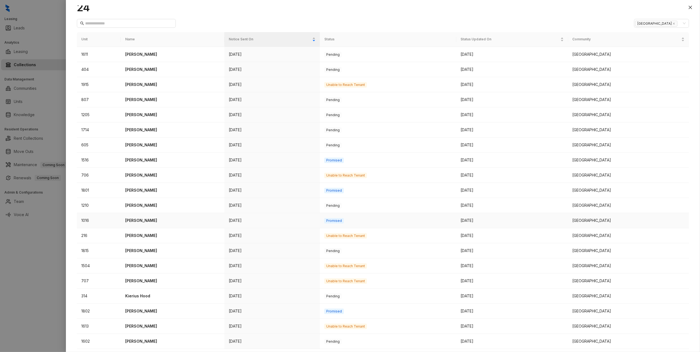
scroll to position [42, 0]
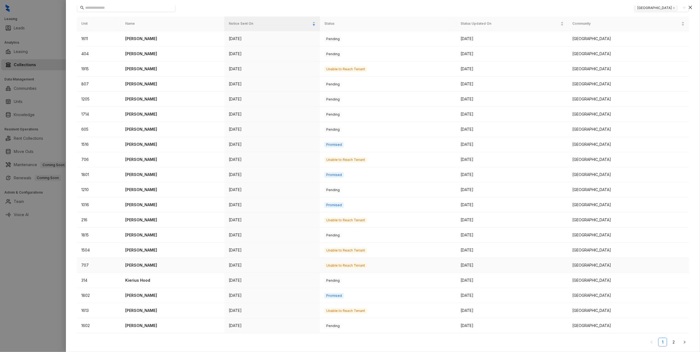
click at [149, 265] on p "[PERSON_NAME]" at bounding box center [172, 265] width 95 height 6
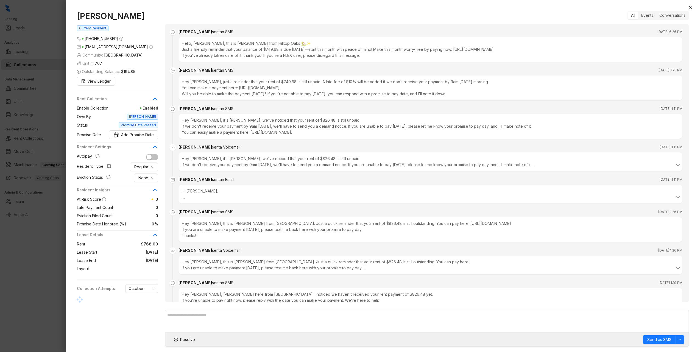
scroll to position [2649, 0]
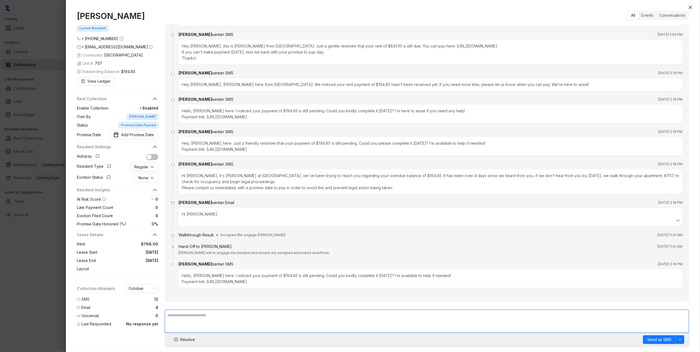
click at [240, 327] on textarea at bounding box center [427, 321] width 524 height 23
type textarea "*"
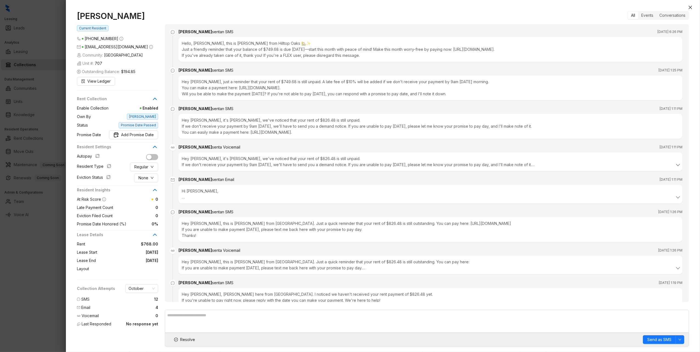
scroll to position [2649, 0]
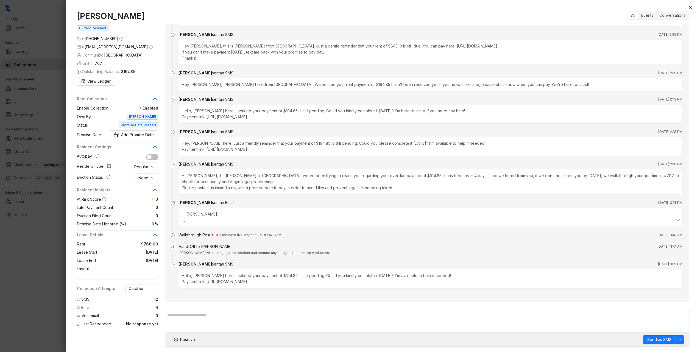
click at [16, 166] on div at bounding box center [350, 176] width 700 height 352
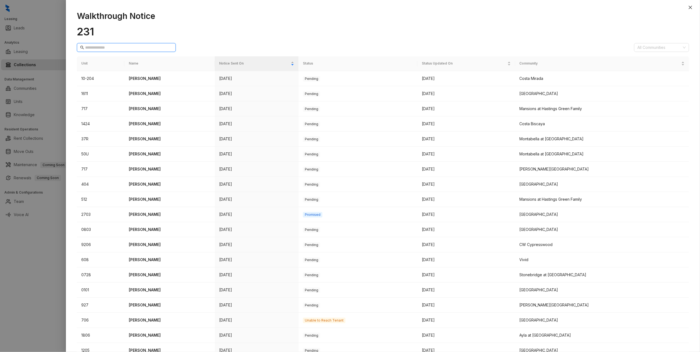
click at [112, 49] on input "text" at bounding box center [126, 48] width 83 height 6
type input "***"
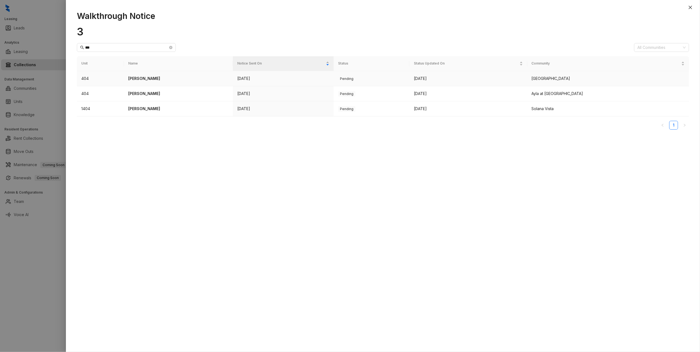
click at [140, 79] on p "[PERSON_NAME]" at bounding box center [178, 79] width 100 height 6
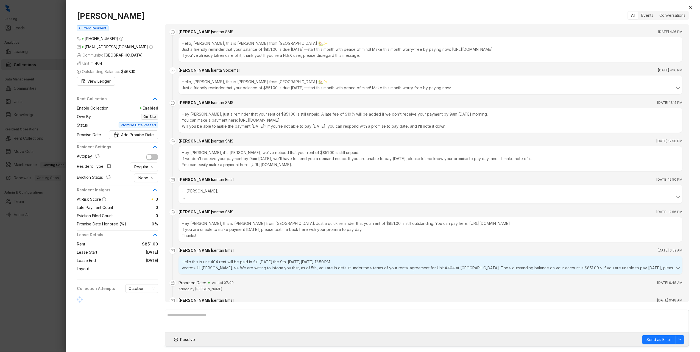
scroll to position [1384, 0]
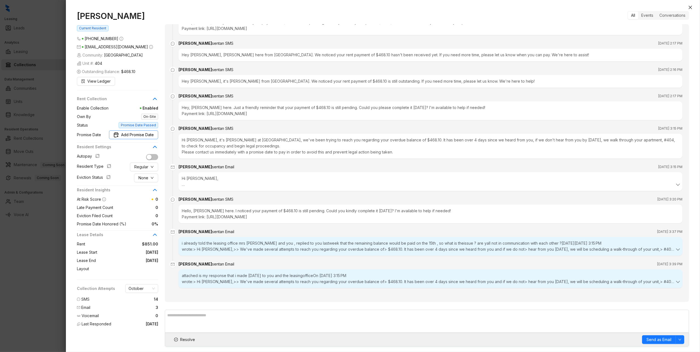
click at [137, 138] on span "Add Promise Date" at bounding box center [137, 135] width 33 height 6
type input "**********"
click at [116, 198] on div "15" at bounding box center [116, 200] width 7 height 7
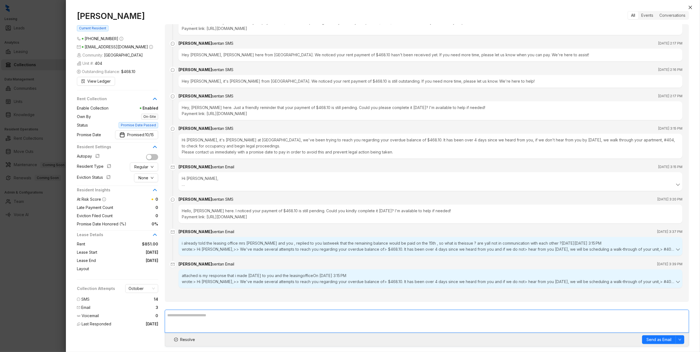
click at [231, 322] on textarea at bounding box center [427, 321] width 524 height 23
click at [270, 315] on textarea "**********" at bounding box center [427, 321] width 524 height 23
click at [316, 330] on textarea "**********" at bounding box center [427, 321] width 524 height 23
click at [225, 316] on textarea "**********" at bounding box center [427, 321] width 524 height 23
click at [229, 316] on textarea "**********" at bounding box center [427, 321] width 524 height 23
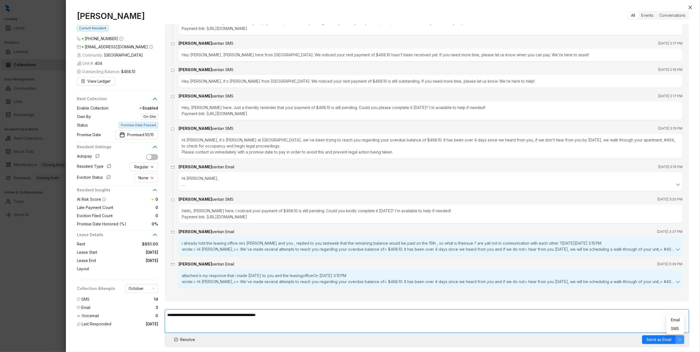
type textarea "**********"
click at [681, 339] on icon "down" at bounding box center [680, 339] width 3 height 3
click at [674, 328] on span "SMS" at bounding box center [675, 329] width 9 height 6
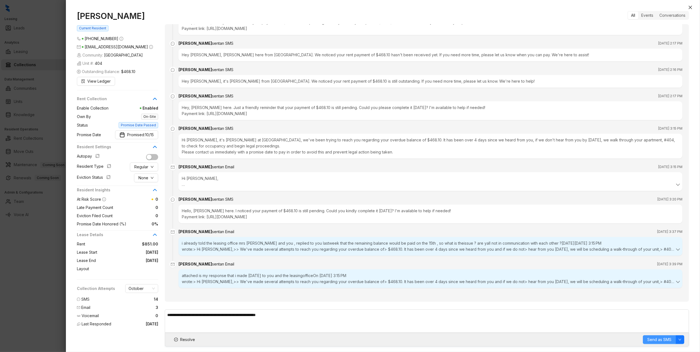
click at [655, 338] on span "Send as SMS" at bounding box center [660, 340] width 24 height 6
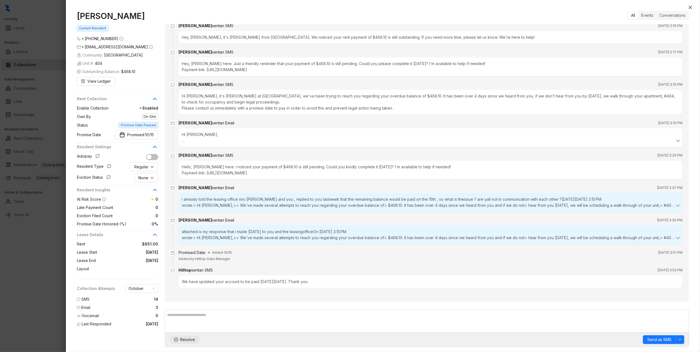
click at [182, 338] on span "Resolve" at bounding box center [187, 340] width 15 height 6
click at [690, 6] on icon "close" at bounding box center [690, 7] width 4 height 4
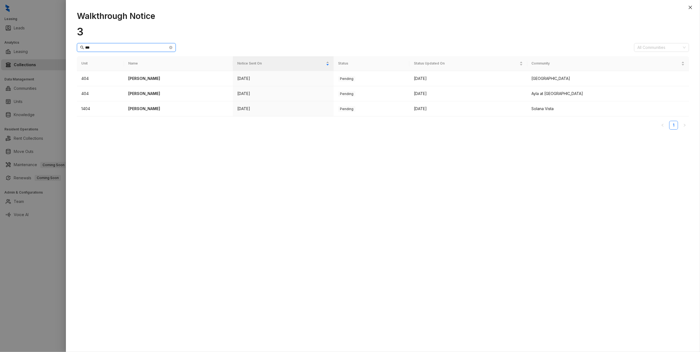
drag, startPoint x: 120, startPoint y: 46, endPoint x: 30, endPoint y: 39, distance: 90.4
click at [30, 39] on div "Walkthrough Notice 3 *** All Communities Unit Name Notice Sent On Status Status…" at bounding box center [350, 176] width 700 height 352
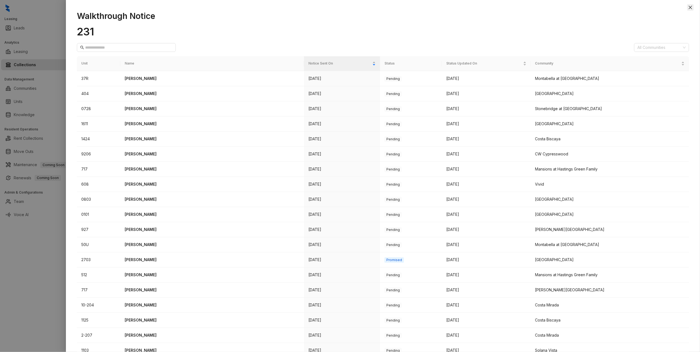
click at [690, 8] on icon "close" at bounding box center [690, 7] width 4 height 4
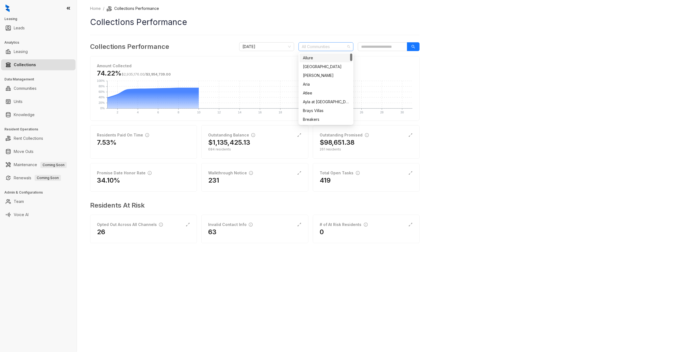
click at [315, 49] on div at bounding box center [323, 47] width 47 height 8
type input "*******"
click at [310, 60] on div "[GEOGRAPHIC_DATA]" at bounding box center [326, 58] width 46 height 6
click at [588, 144] on div "Home / Collections Performance Collections Performance Collections Performance …" at bounding box center [388, 176] width 623 height 352
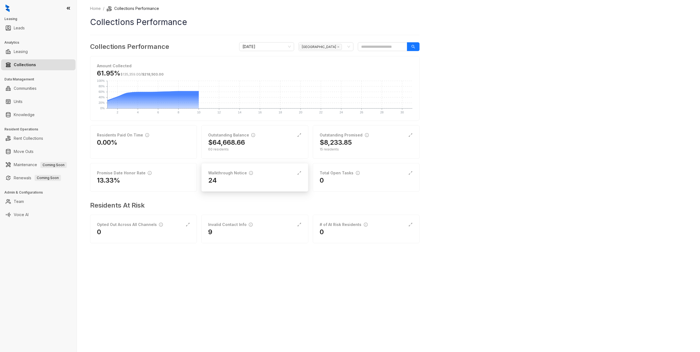
click at [234, 177] on div "24" at bounding box center [254, 180] width 93 height 9
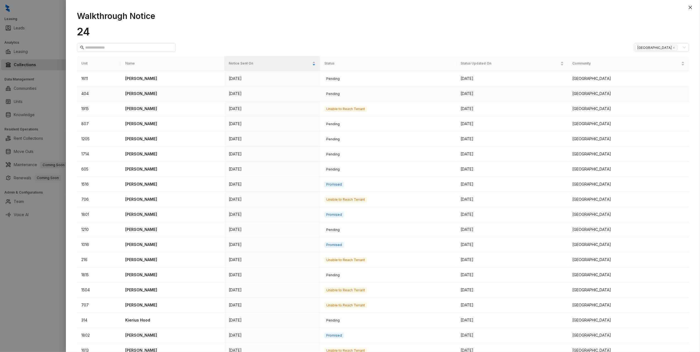
click at [175, 96] on p "[PERSON_NAME]" at bounding box center [172, 94] width 95 height 6
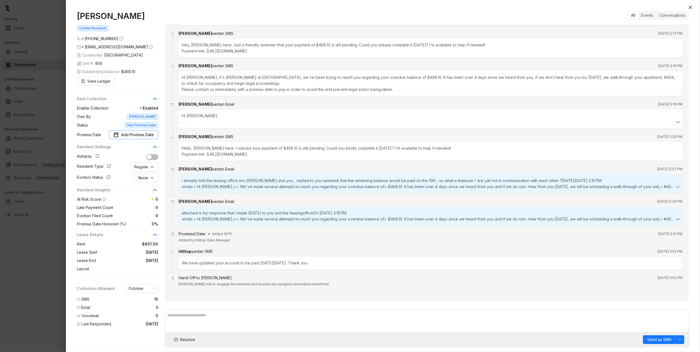
click at [133, 134] on span "Add Promise Date" at bounding box center [137, 135] width 33 height 6
type input "**********"
click at [116, 200] on div "15" at bounding box center [116, 200] width 7 height 7
click at [181, 338] on span "Resolve" at bounding box center [187, 340] width 15 height 6
click at [132, 134] on span "Promised: 10/15" at bounding box center [140, 135] width 27 height 6
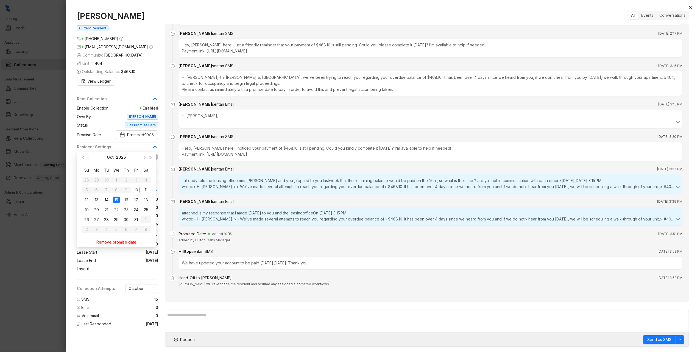
type input "**********"
click at [115, 197] on div "15" at bounding box center [116, 200] width 7 height 7
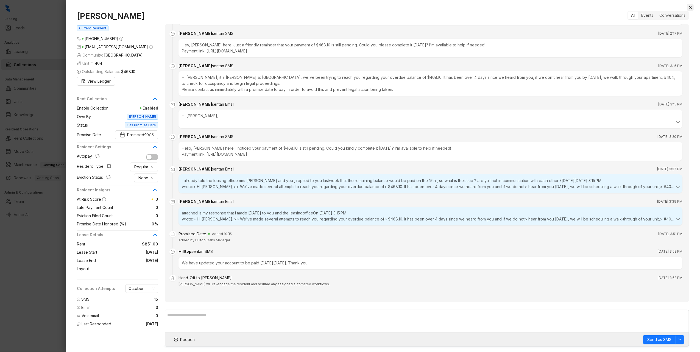
click at [691, 7] on icon "close" at bounding box center [690, 7] width 4 height 4
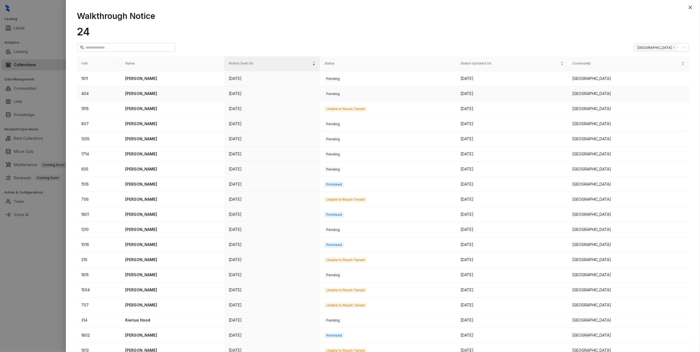
click at [138, 93] on p "[PERSON_NAME]" at bounding box center [172, 94] width 95 height 6
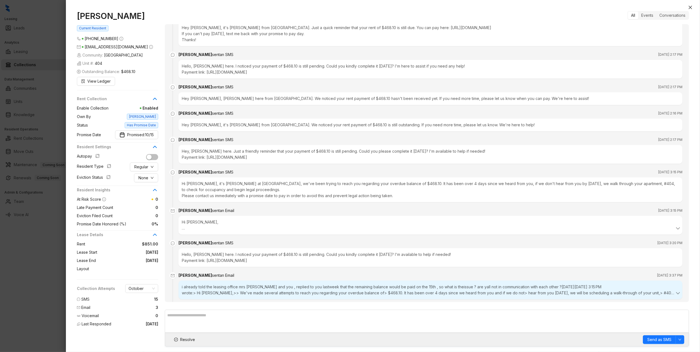
scroll to position [1335, 0]
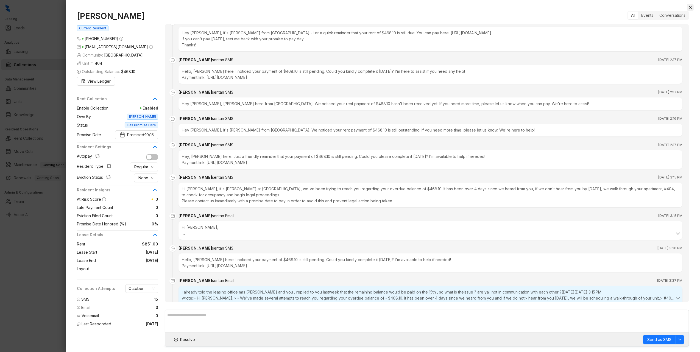
click at [691, 7] on icon "close" at bounding box center [690, 7] width 4 height 4
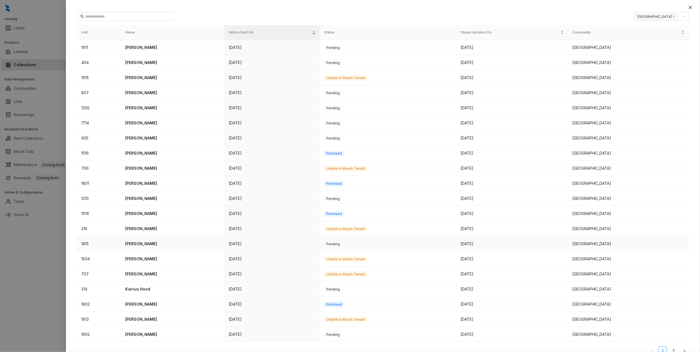
scroll to position [42, 0]
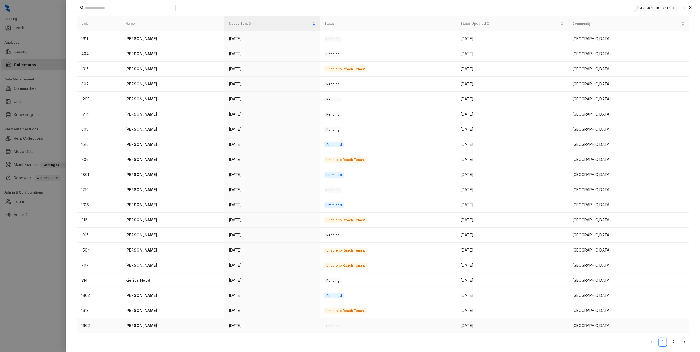
click at [129, 325] on p "[PERSON_NAME]" at bounding box center [172, 326] width 95 height 6
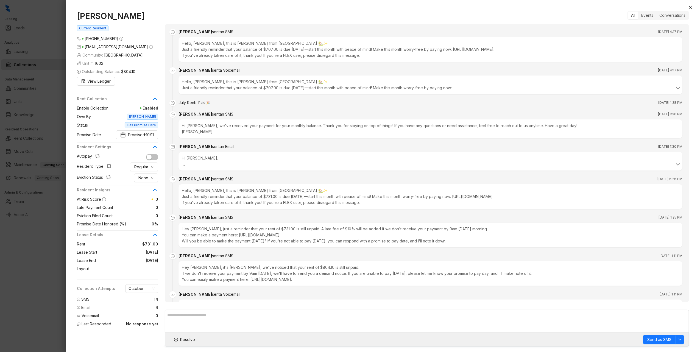
scroll to position [1388, 0]
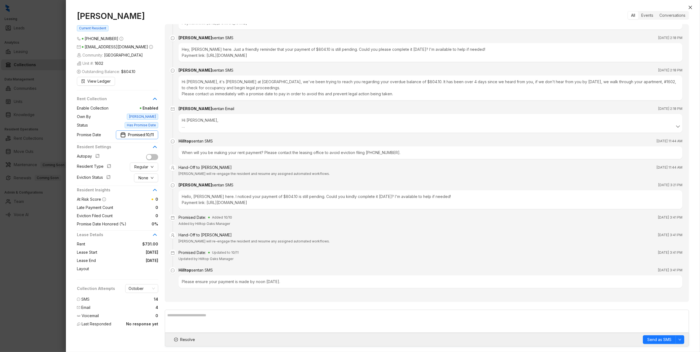
click at [148, 137] on span "10/11" at bounding box center [150, 135] width 8 height 6
click at [147, 190] on div "11" at bounding box center [146, 190] width 7 height 7
click at [190, 341] on span "Resolve" at bounding box center [187, 340] width 15 height 6
click at [690, 9] on icon "close" at bounding box center [690, 7] width 4 height 4
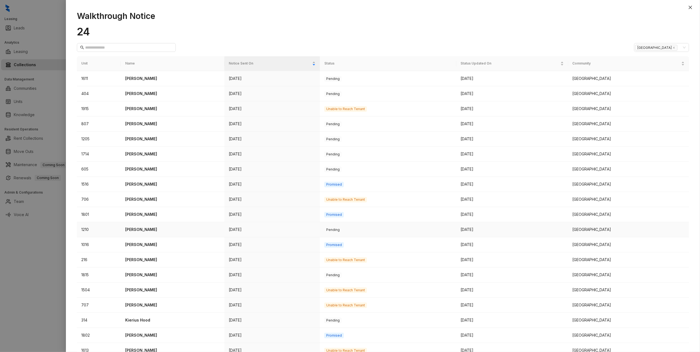
scroll to position [42, 0]
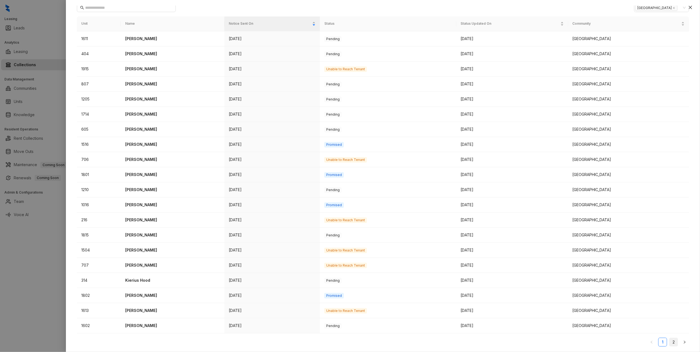
click at [670, 343] on link "2" at bounding box center [674, 342] width 8 height 8
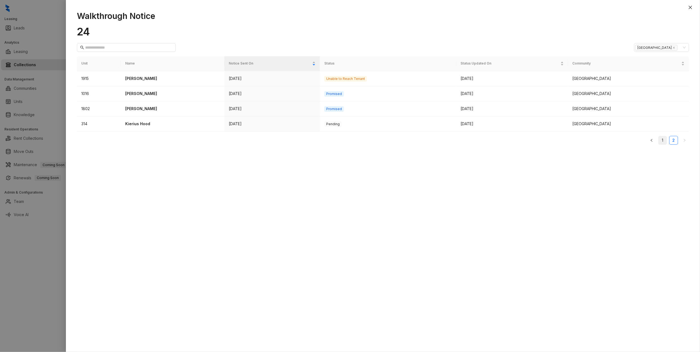
click at [662, 139] on link "1" at bounding box center [663, 140] width 8 height 8
